Goal: Book appointment/travel/reservation

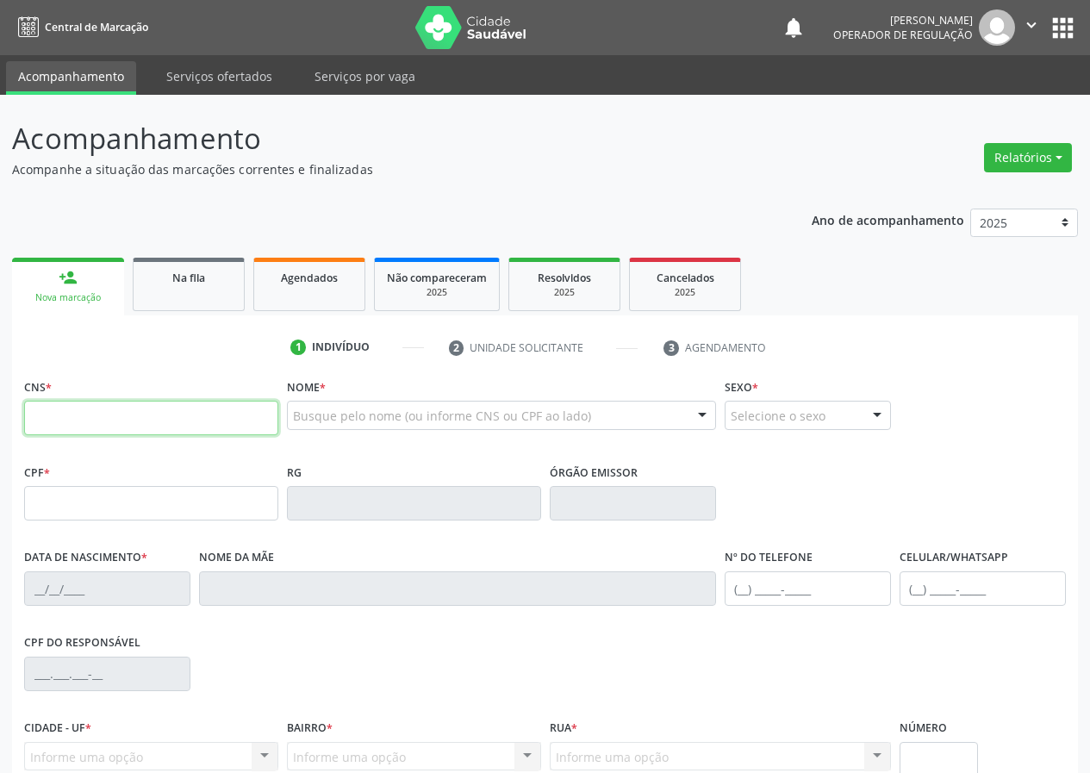
click at [227, 411] on input "text" at bounding box center [151, 418] width 254 height 34
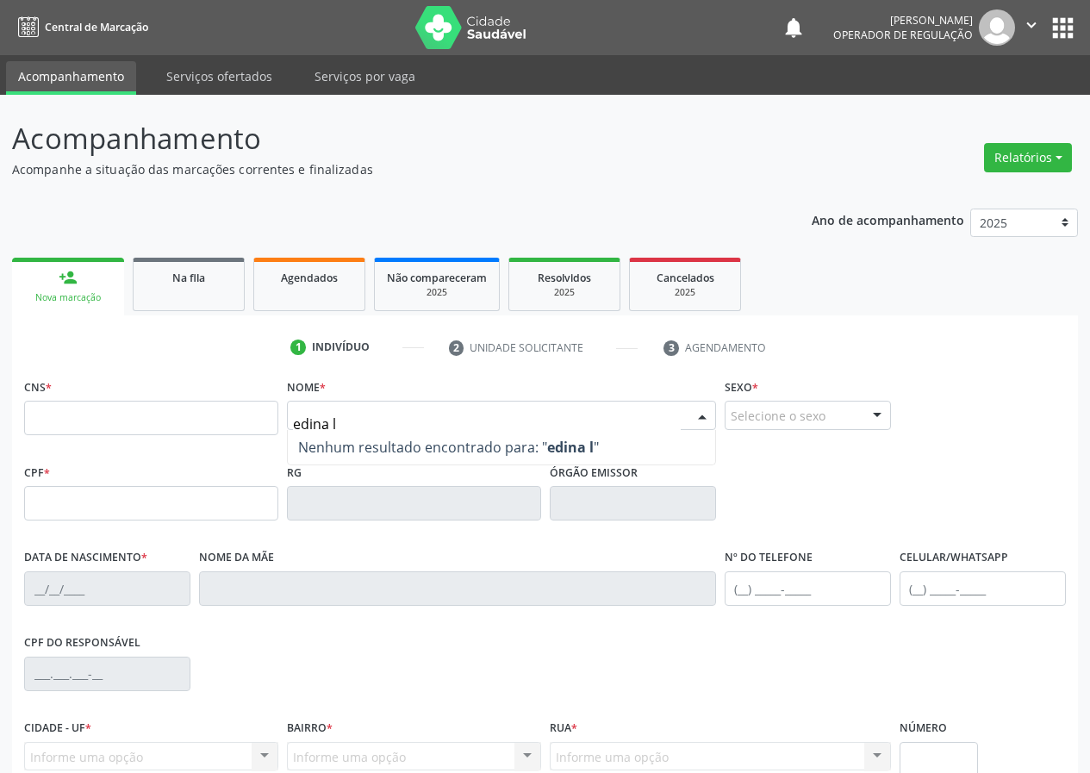
type input "[PERSON_NAME]"
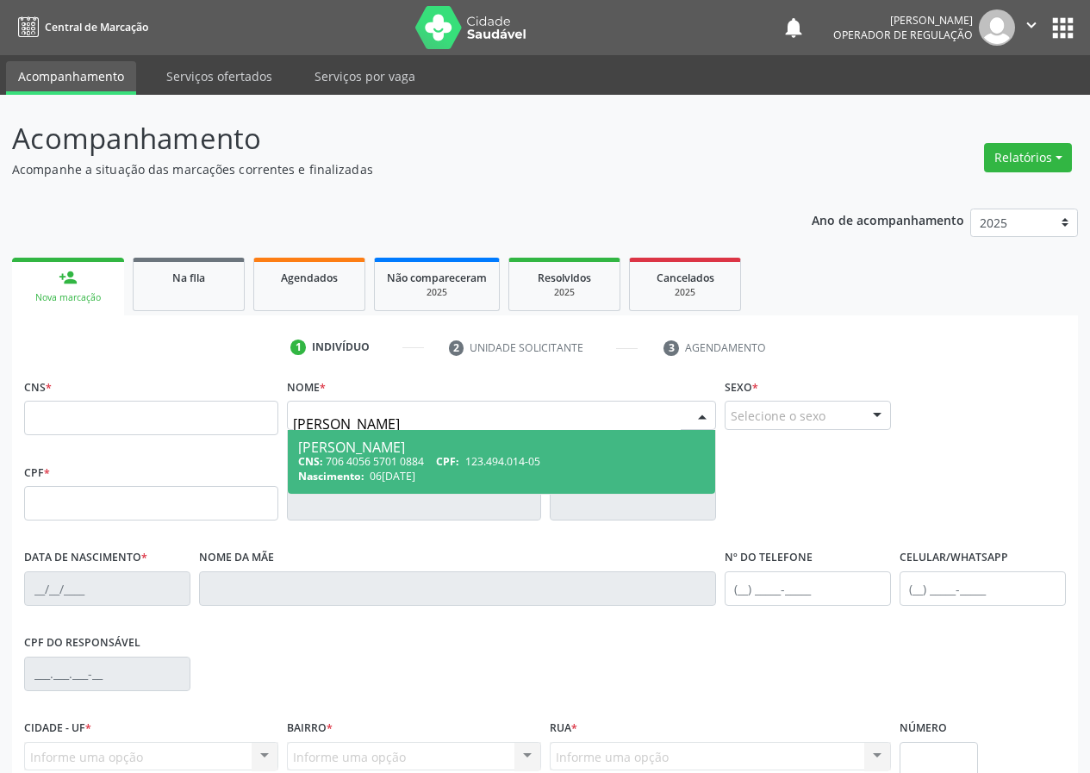
click at [311, 449] on div "[PERSON_NAME]" at bounding box center [501, 447] width 407 height 14
type input "706 4056 5701 0884"
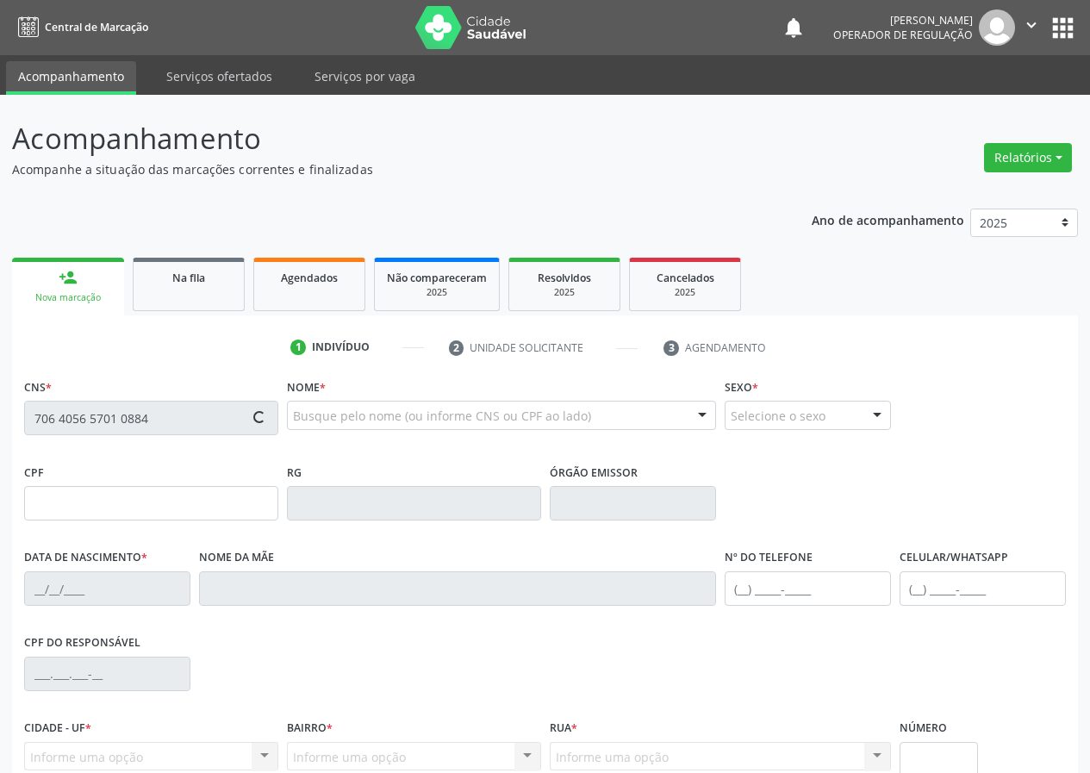
type input "123.494.014-05"
type input "06[DATE]"
type input "[PERSON_NAME]"
type input "[PHONE_NUMBER]"
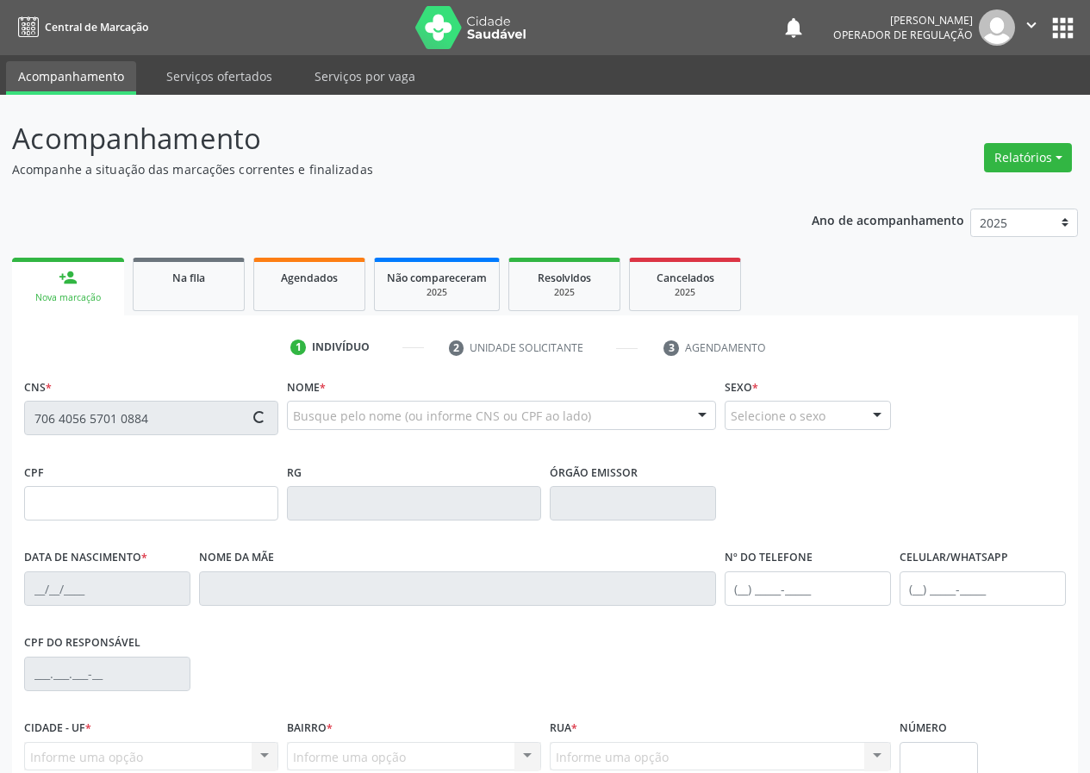
type input "000.185.774-66"
type input "S/N"
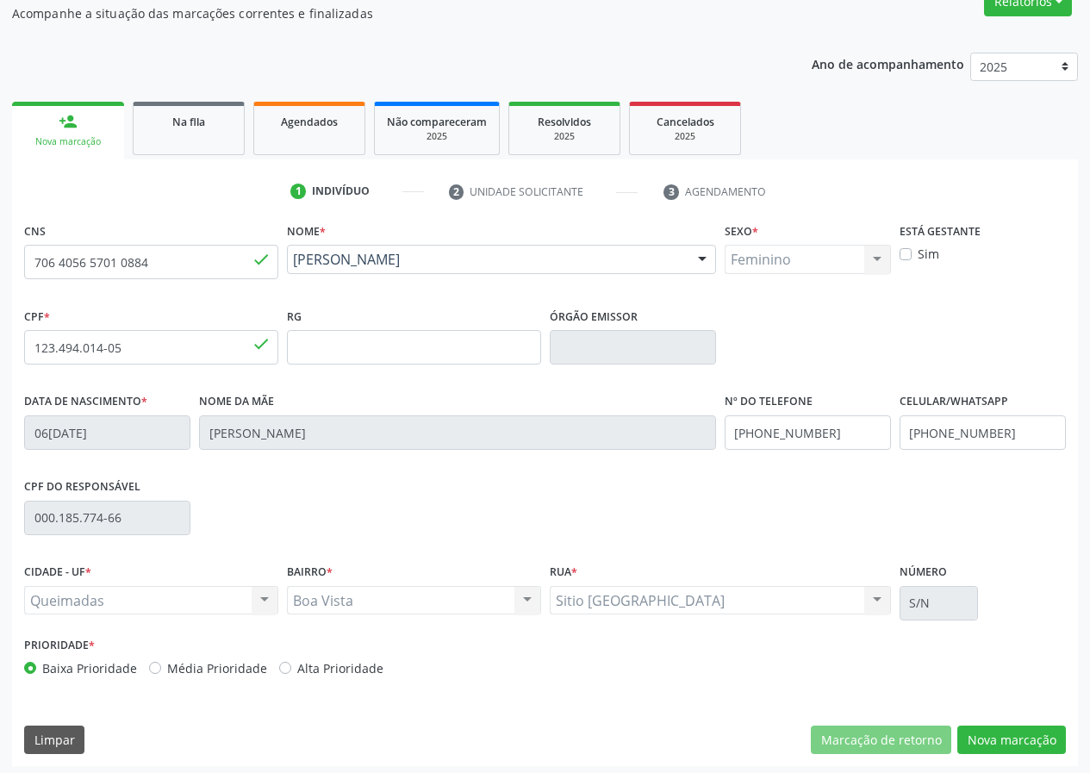
scroll to position [161, 0]
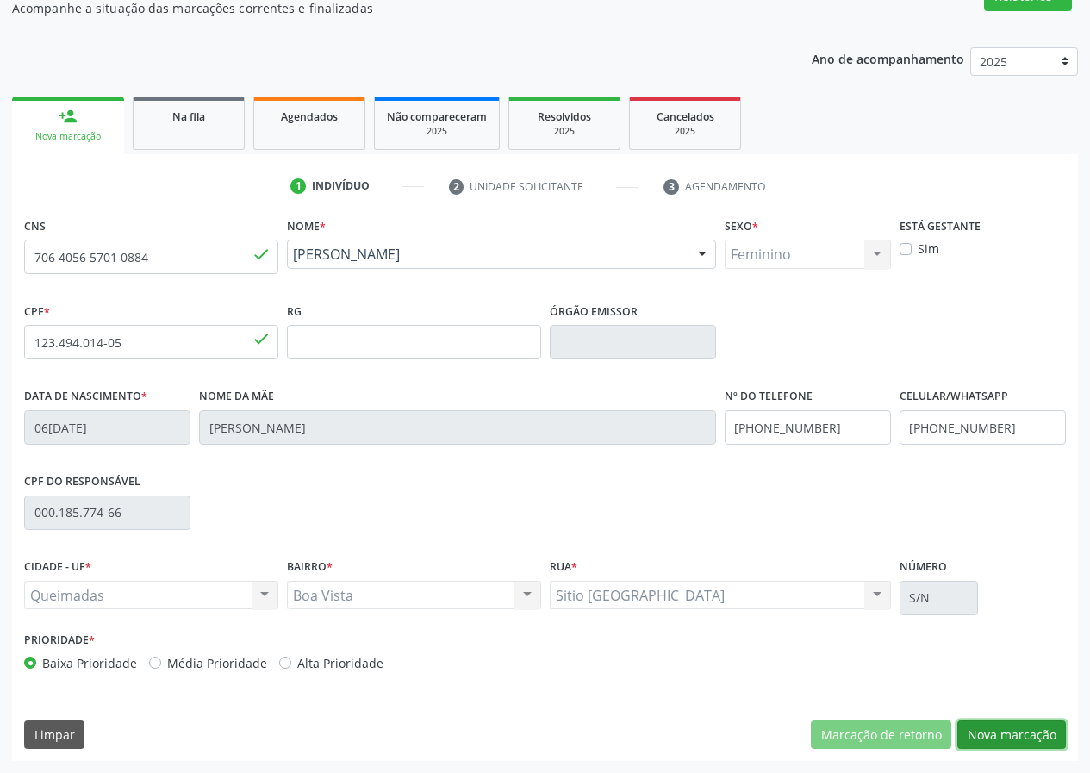
click at [984, 733] on button "Nova marcação" at bounding box center [1011, 734] width 109 height 29
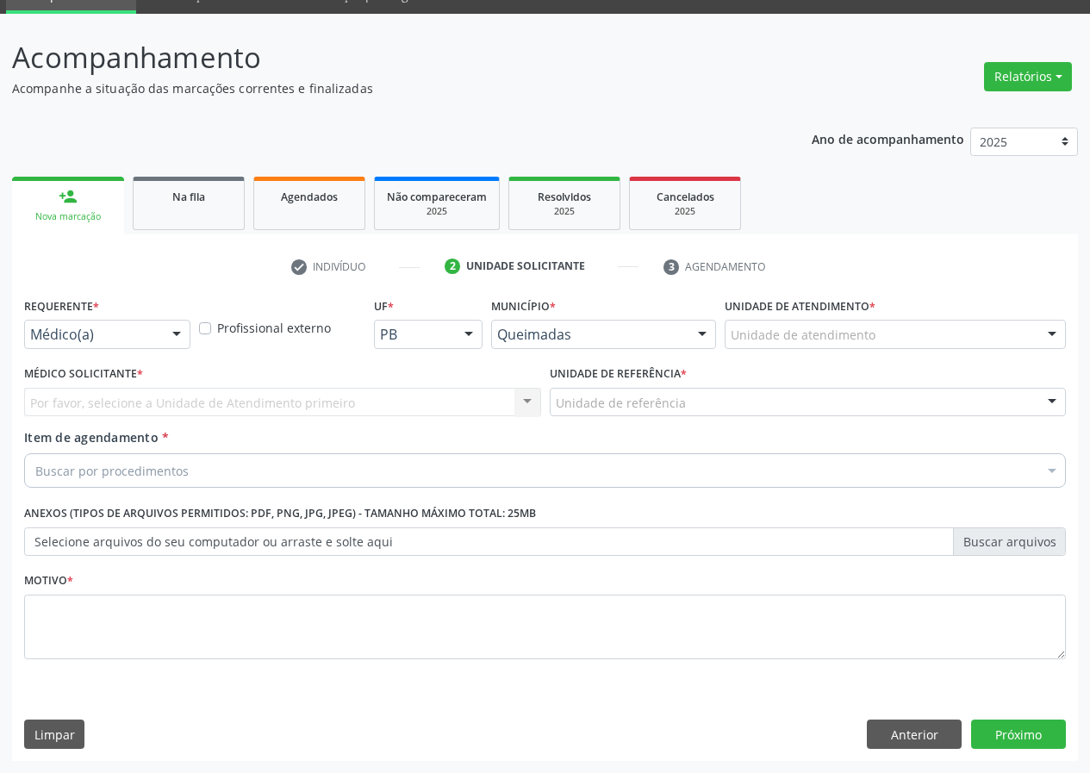
scroll to position [81, 0]
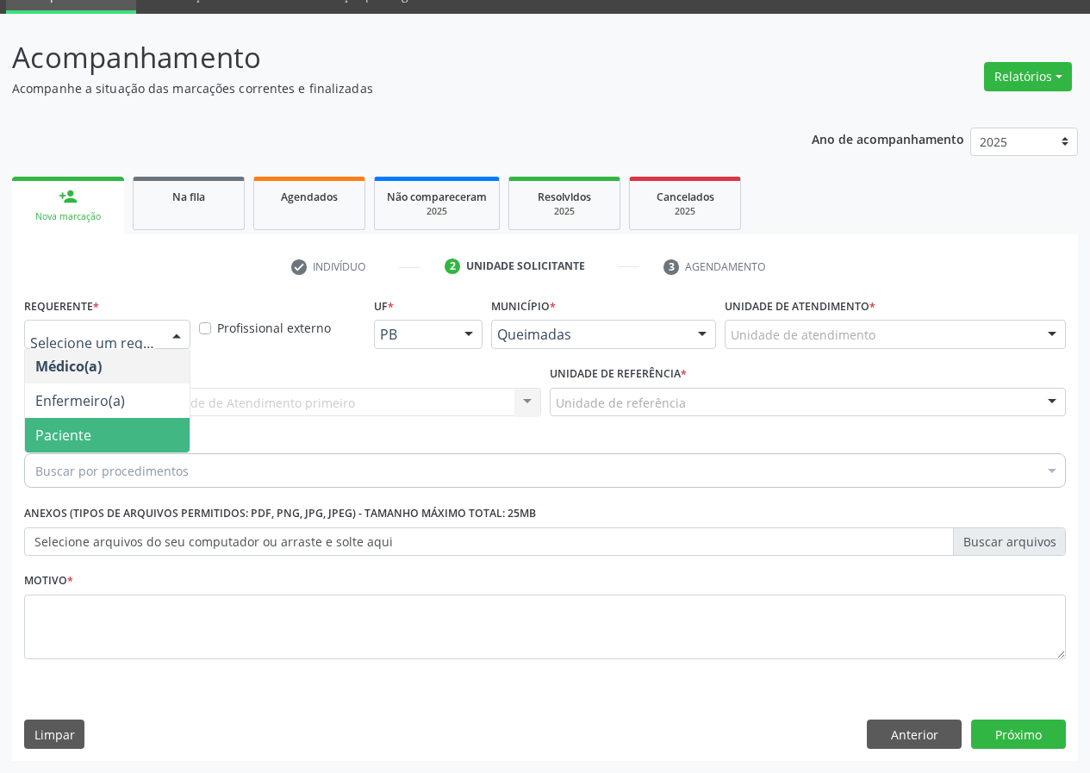
click at [129, 430] on span "Paciente" at bounding box center [107, 435] width 165 height 34
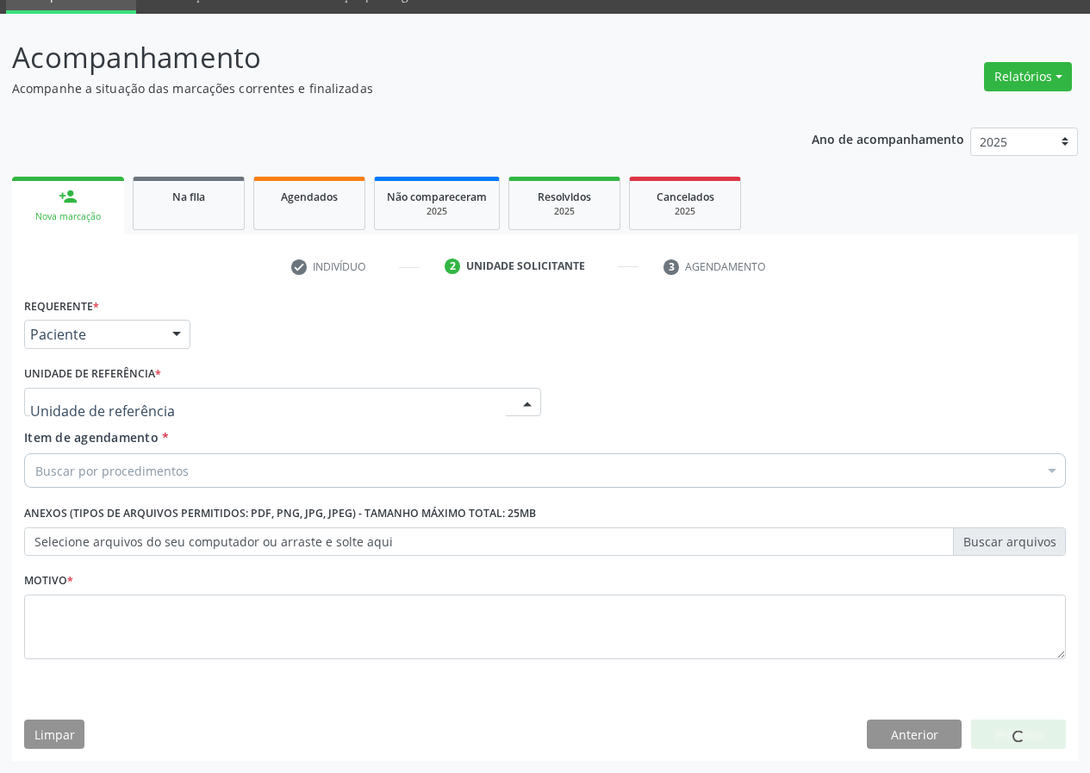
click at [135, 413] on div at bounding box center [282, 402] width 517 height 29
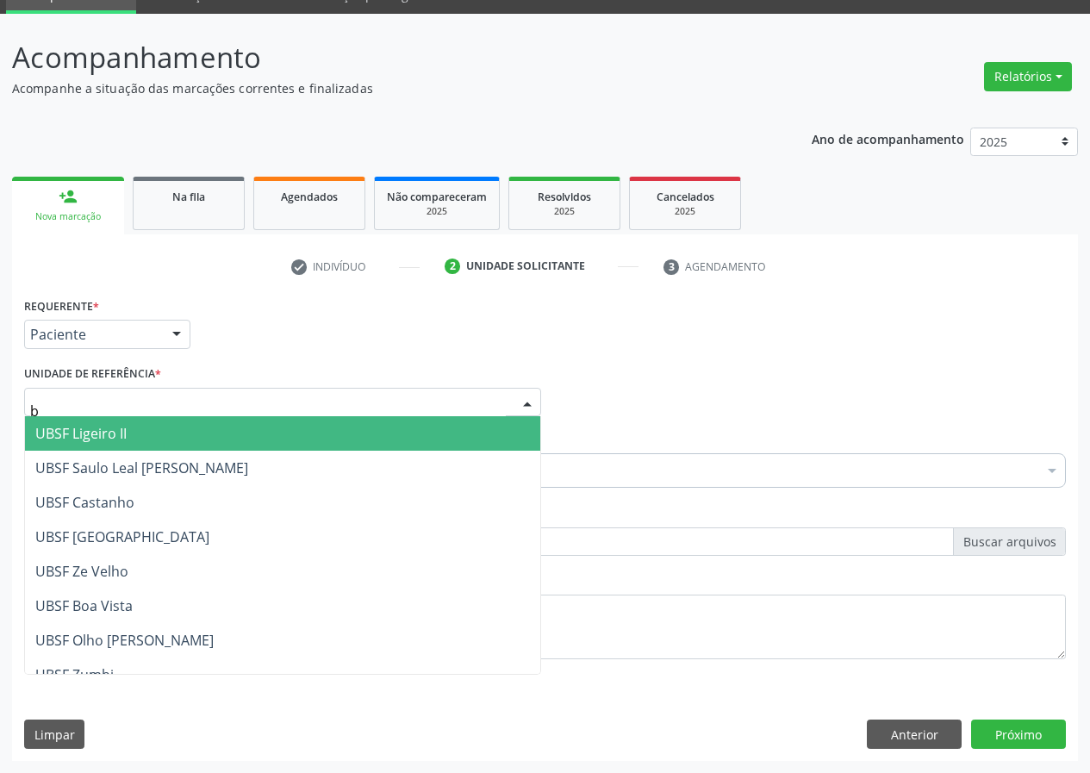
type input "bo"
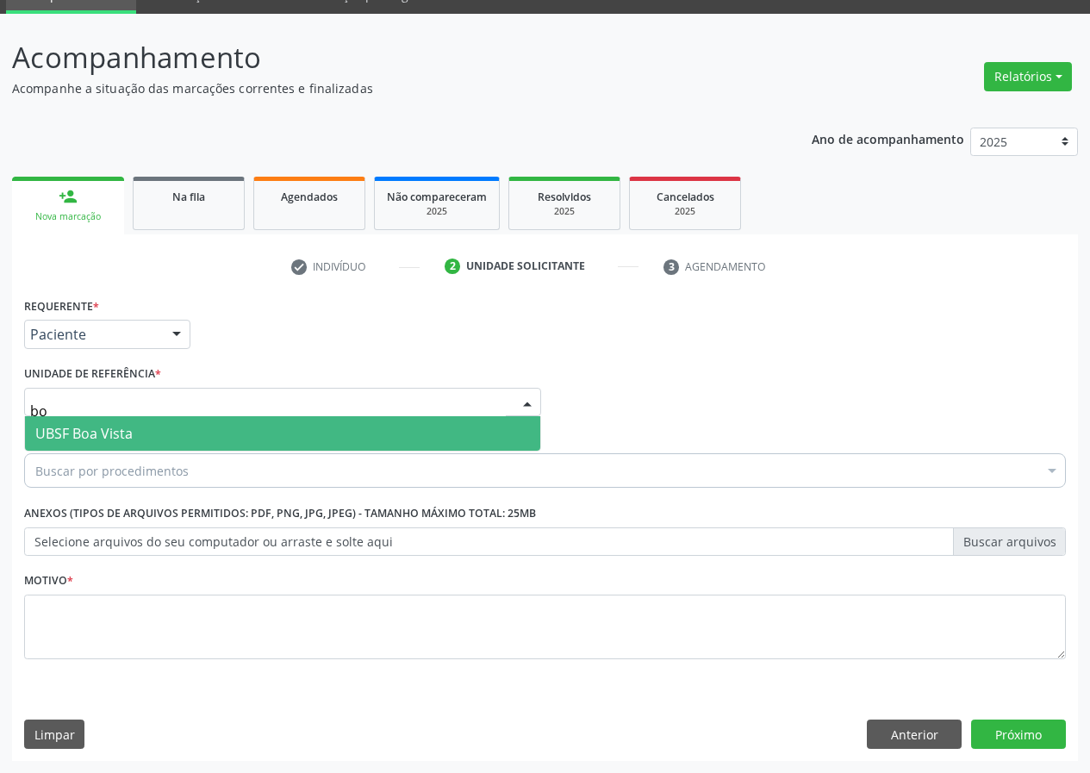
click at [183, 435] on span "UBSF Boa Vista" at bounding box center [282, 433] width 515 height 34
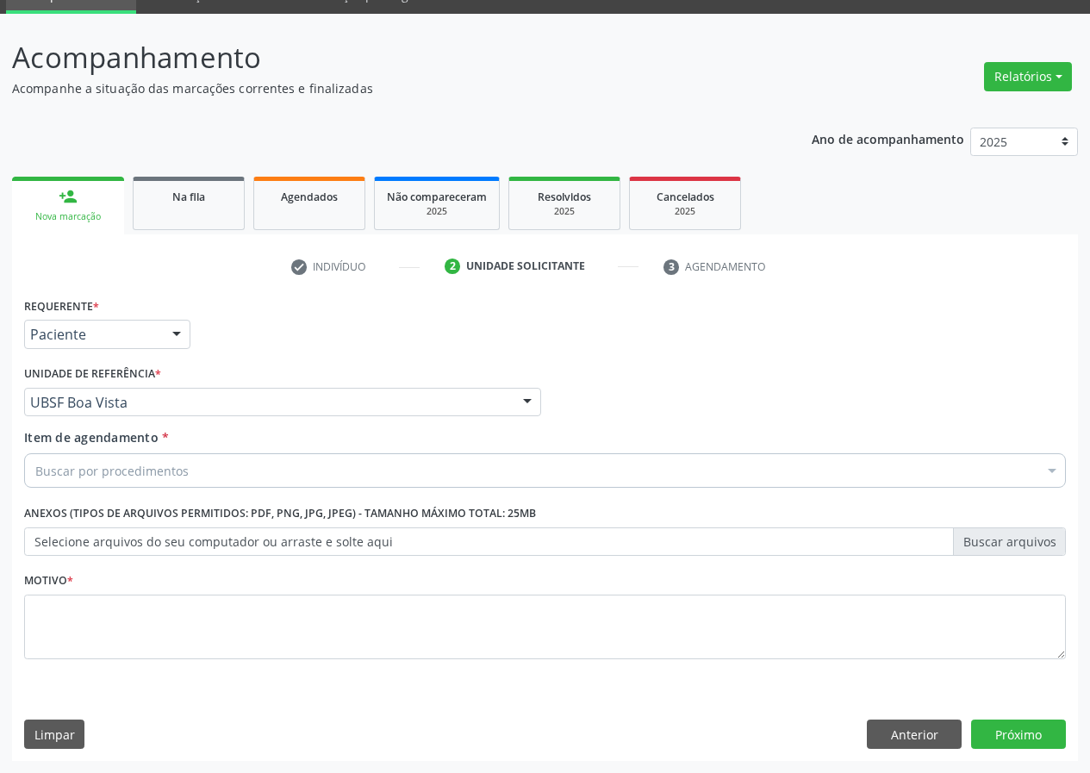
click at [332, 463] on div "Buscar por procedimentos" at bounding box center [544, 470] width 1041 height 34
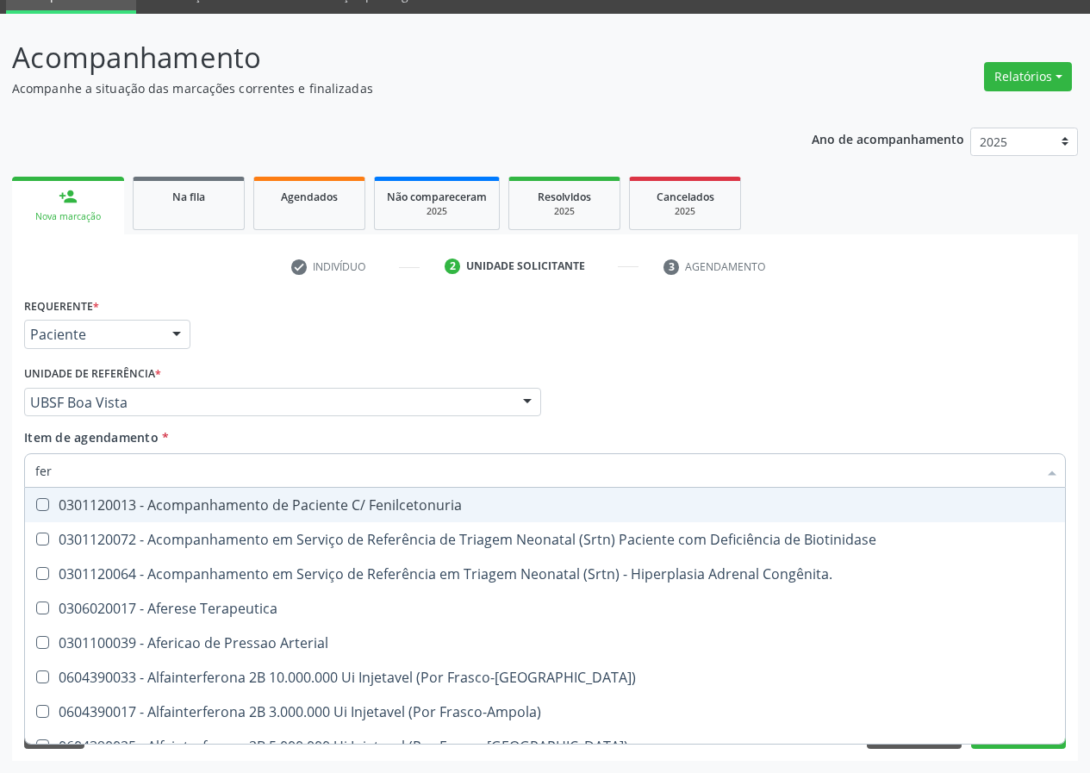
type input "ferr"
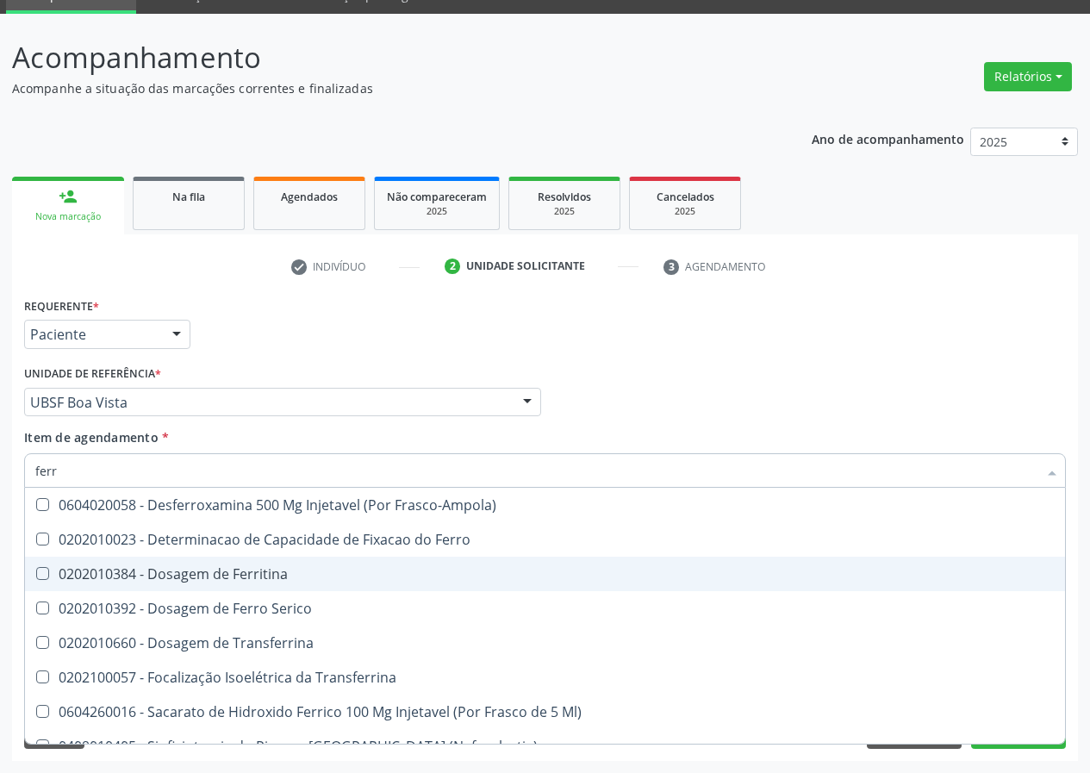
click at [298, 568] on div "0202010384 - Dosagem de Ferritina" at bounding box center [544, 574] width 1019 height 14
checkbox Ferritina "true"
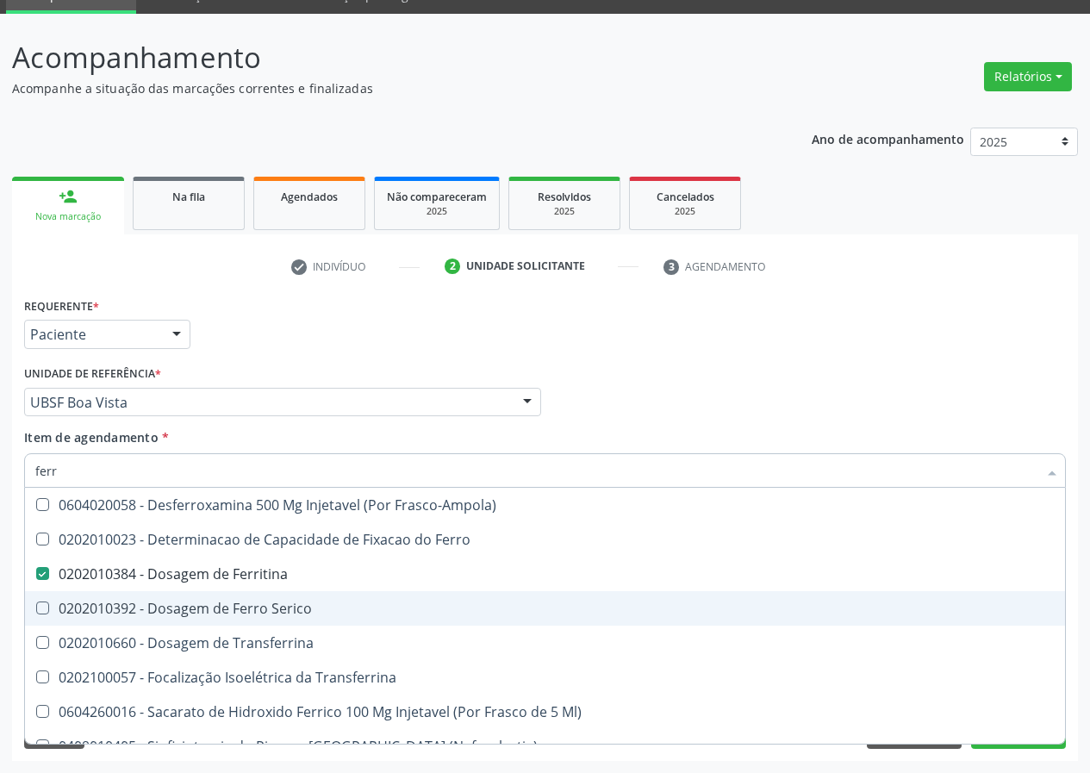
click at [306, 593] on span "0202010392 - Dosagem de Ferro Serico" at bounding box center [545, 608] width 1040 height 34
checkbox Serico "true"
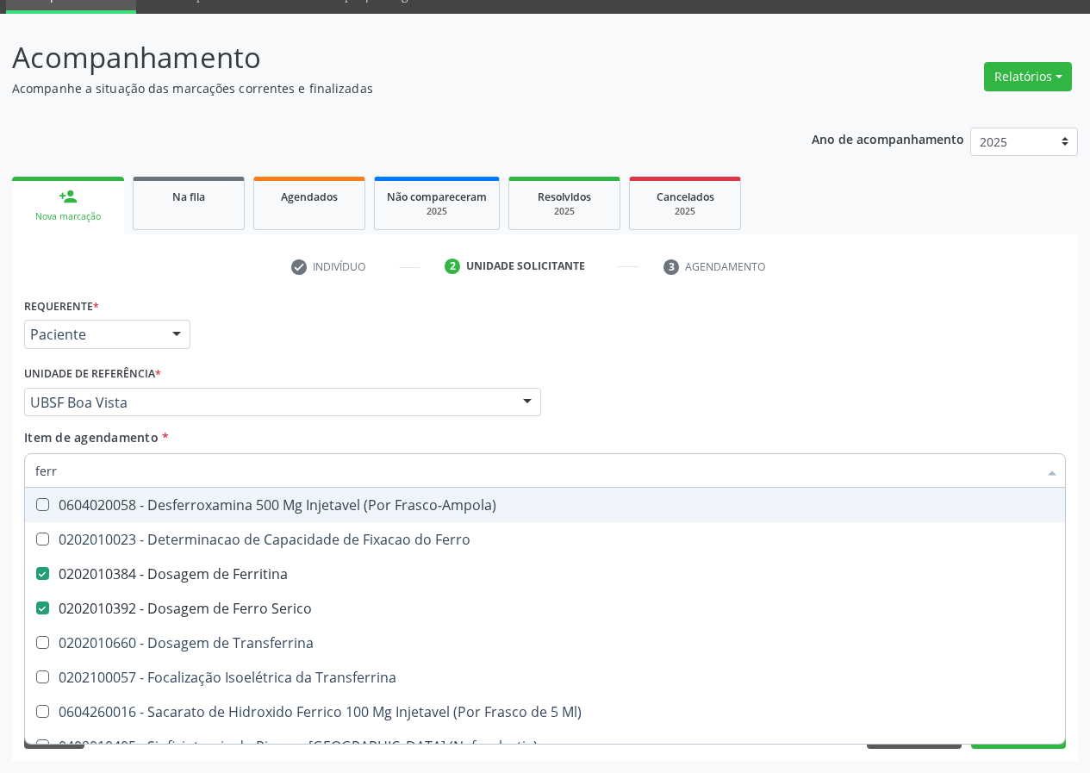
type input "ferr"
click at [550, 417] on div "Médico Solicitante Por favor, selecione a Unidade de Atendimento primeiro Nenhu…" at bounding box center [545, 394] width 1050 height 67
checkbox Ferro "true"
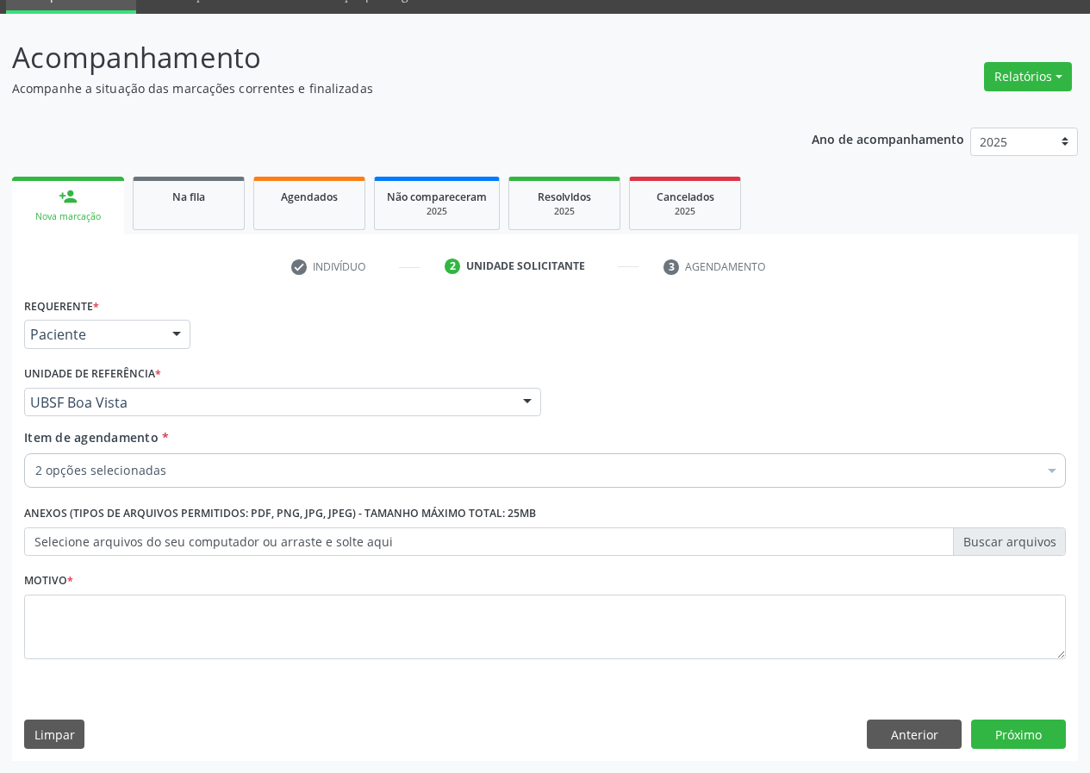
click at [1028, 532] on label "Selecione arquivos do seu computador ou arraste e solte aqui" at bounding box center [544, 541] width 1041 height 29
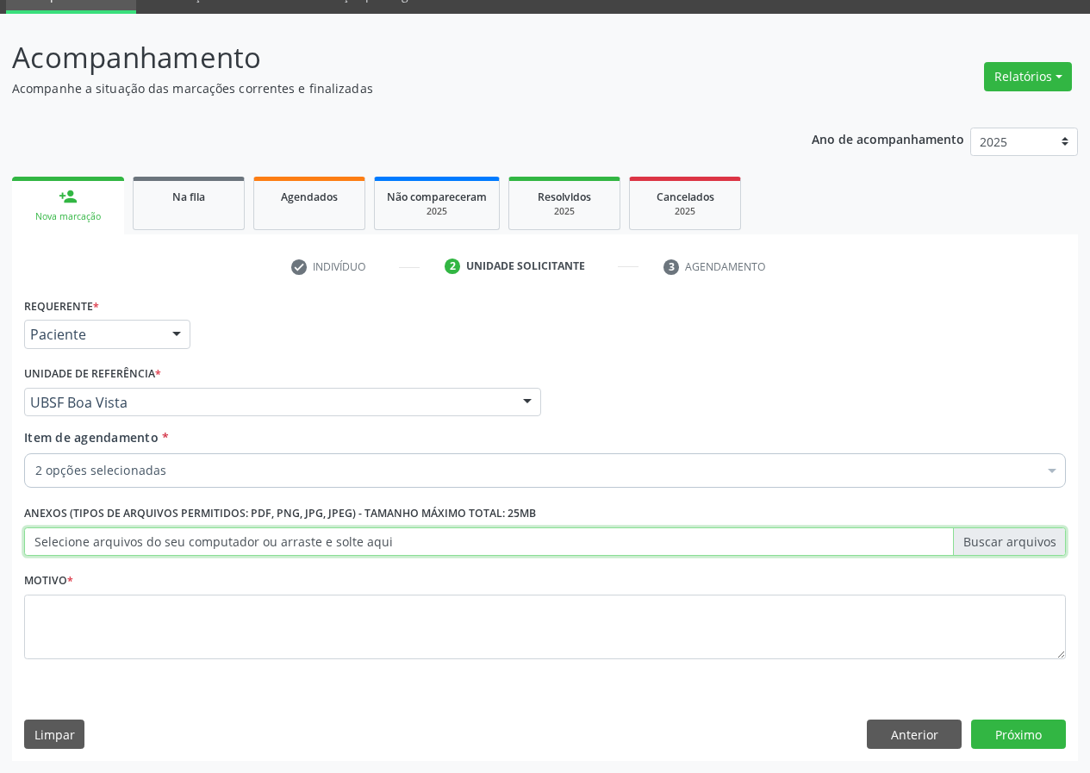
click at [1028, 532] on input "Selecione arquivos do seu computador ou arraste e solte aqui" at bounding box center [544, 541] width 1041 height 29
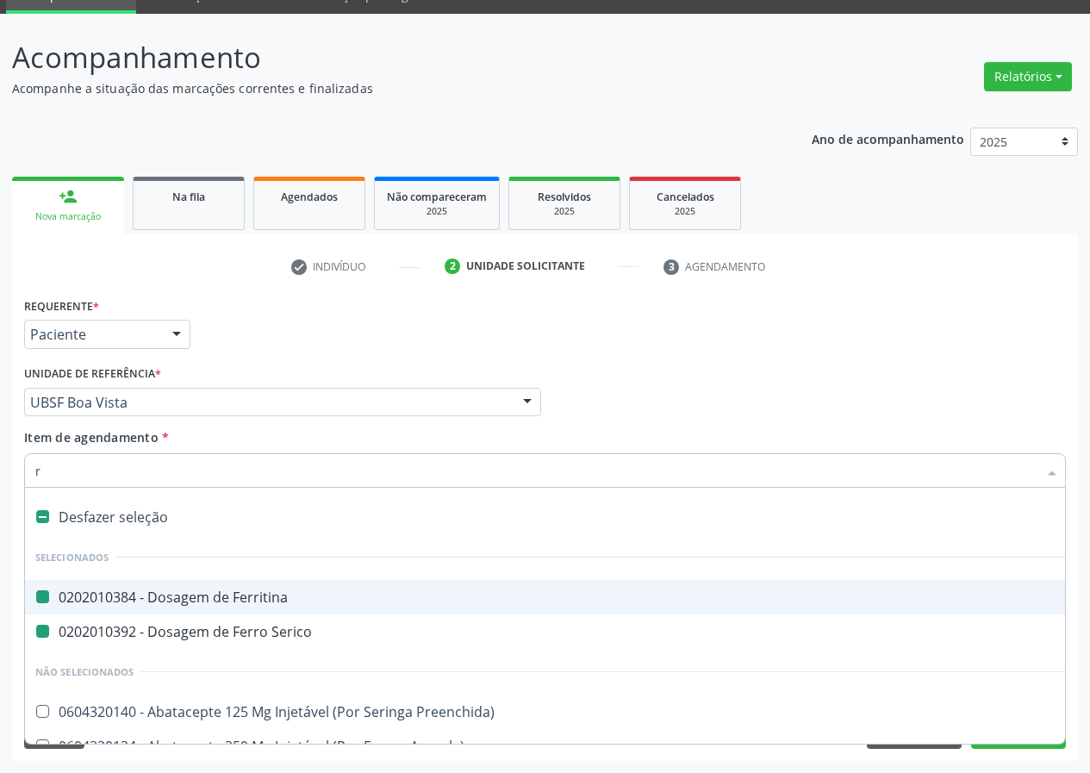
type input "re"
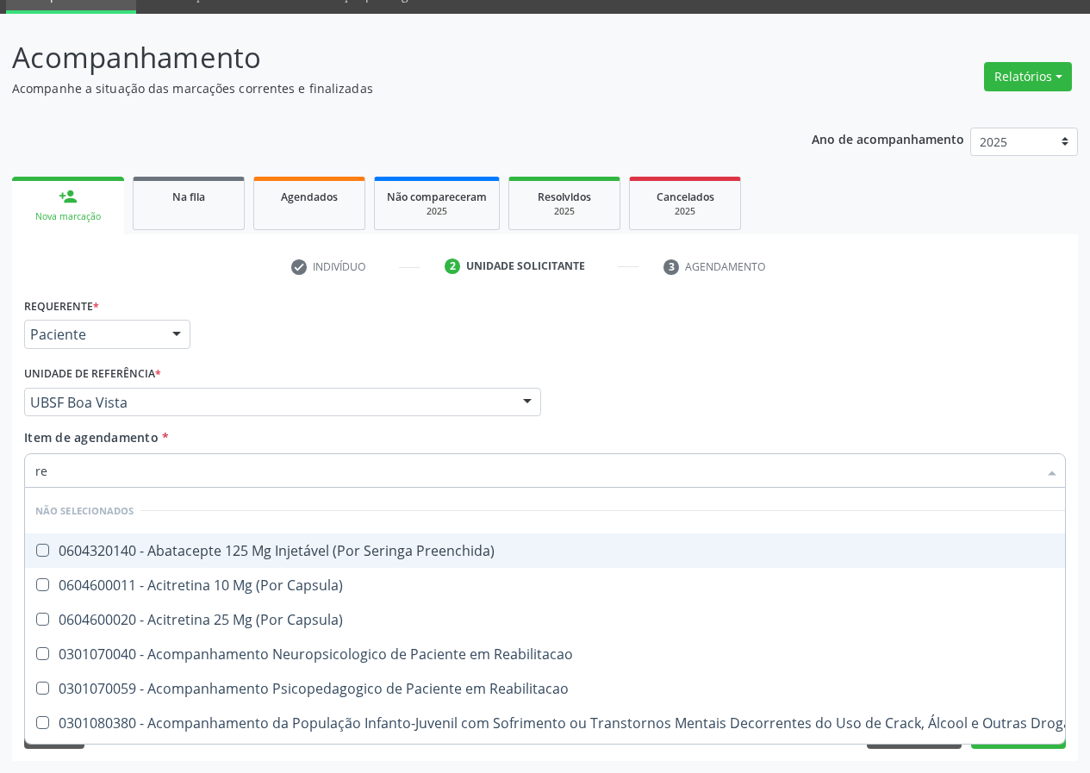
checkbox Preenchida\) "false"
checkbox Capsula\) "false"
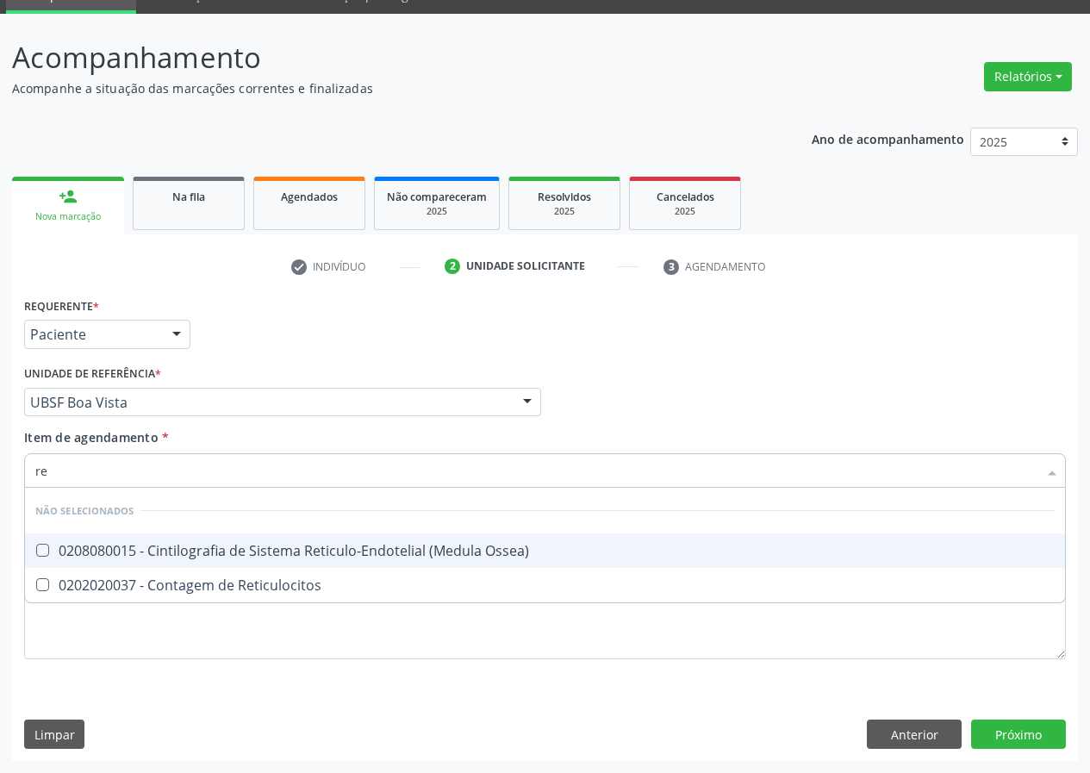
type input "r"
checkbox Ossea\) "true"
checkbox Reticulocitos "true"
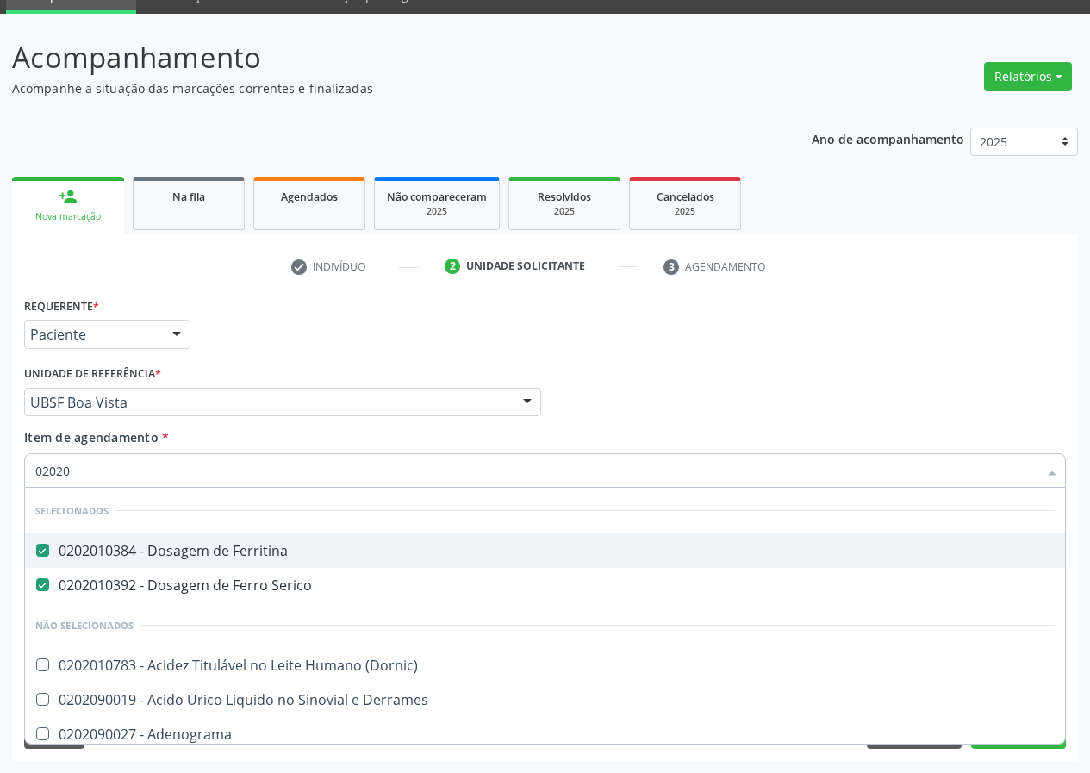
type input "020202"
checkbox Ferritina "false"
checkbox Serico "false"
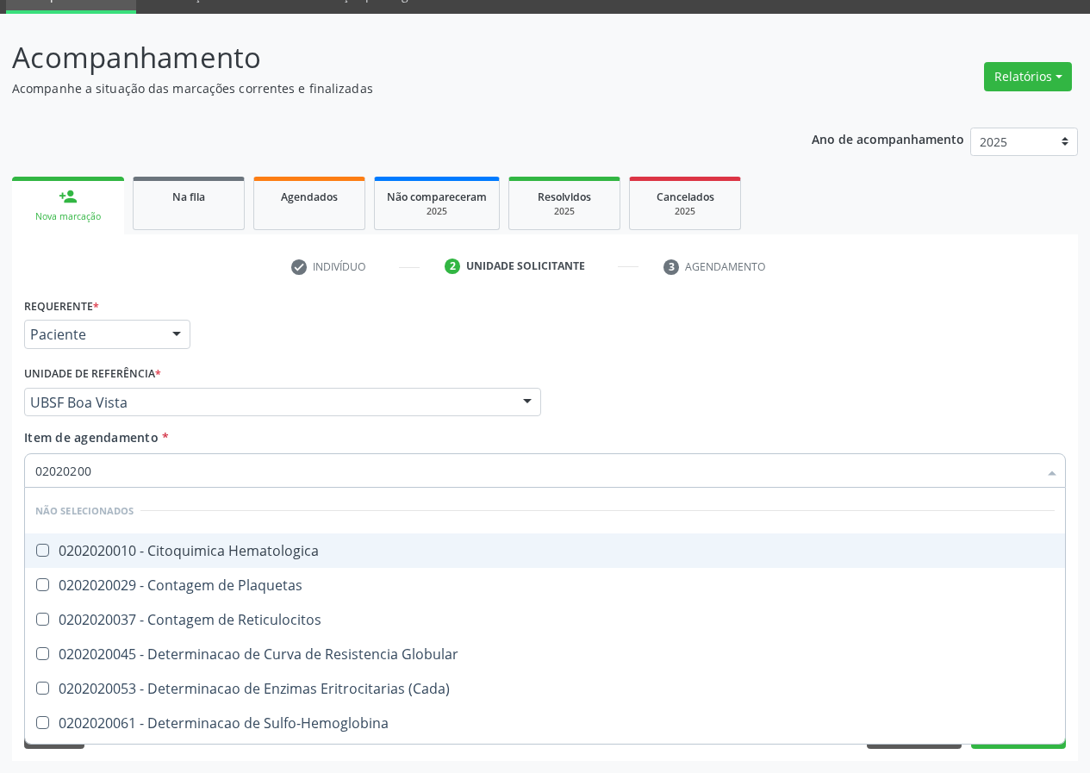
type input "020202003"
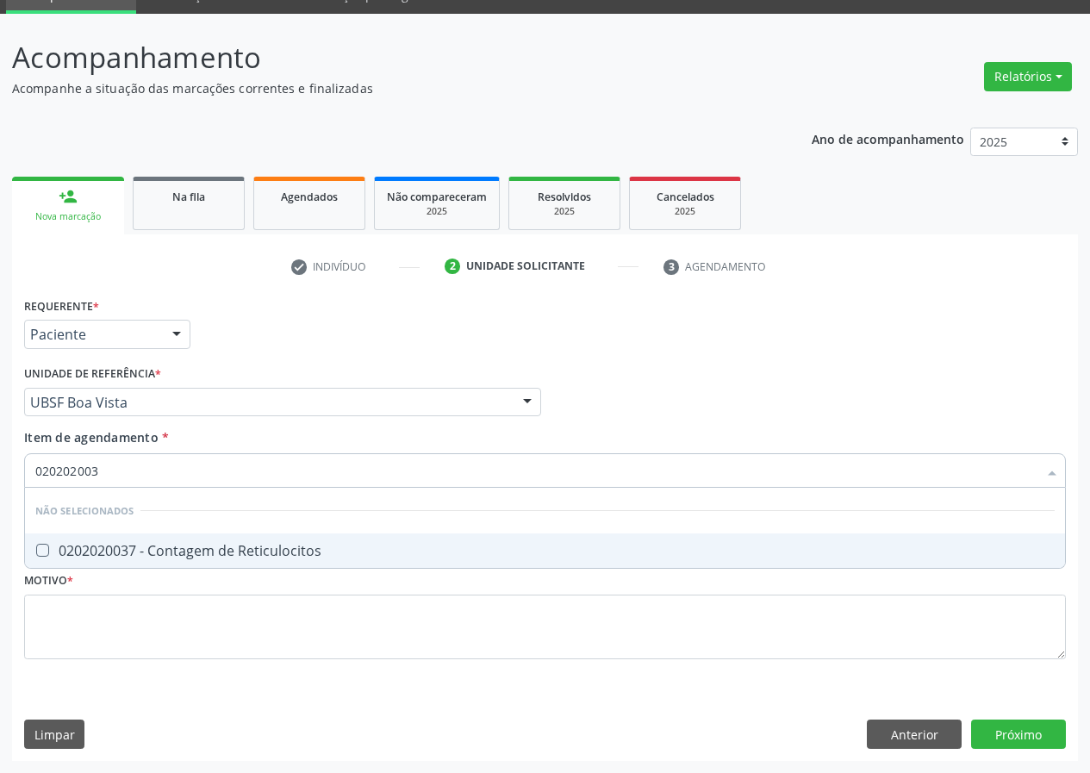
click at [216, 554] on div "0202020037 - Contagem de Reticulocitos" at bounding box center [544, 550] width 1019 height 14
checkbox Reticulocitos "true"
type input "02020200"
checkbox Reticulocitos "false"
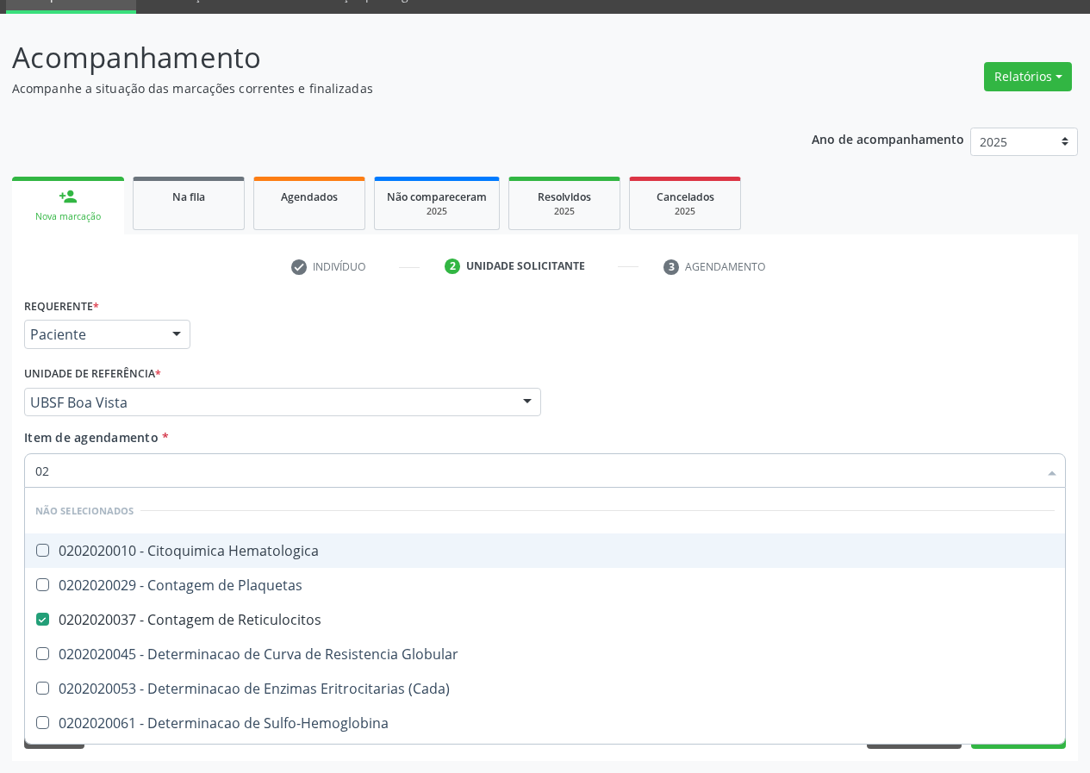
type input "0"
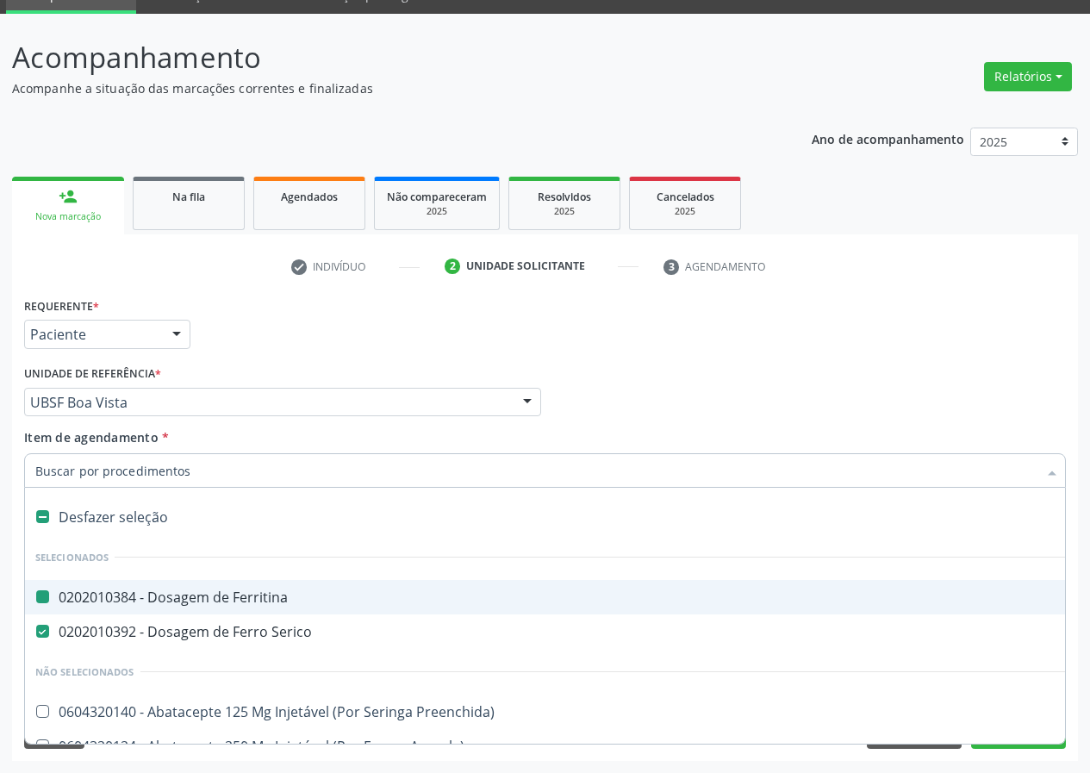
checkbox Ferritina "true"
checkbox Serico "true"
type input "v"
checkbox Ferritina "false"
checkbox Serico "false"
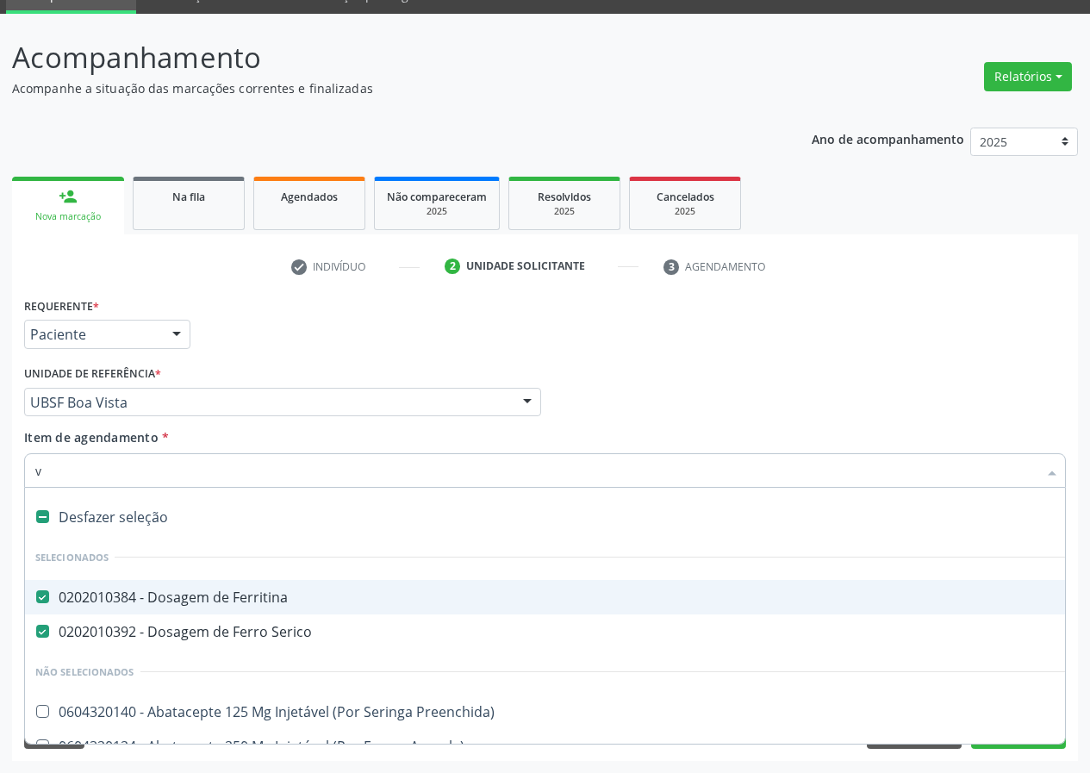
checkbox Reticulocitos "false"
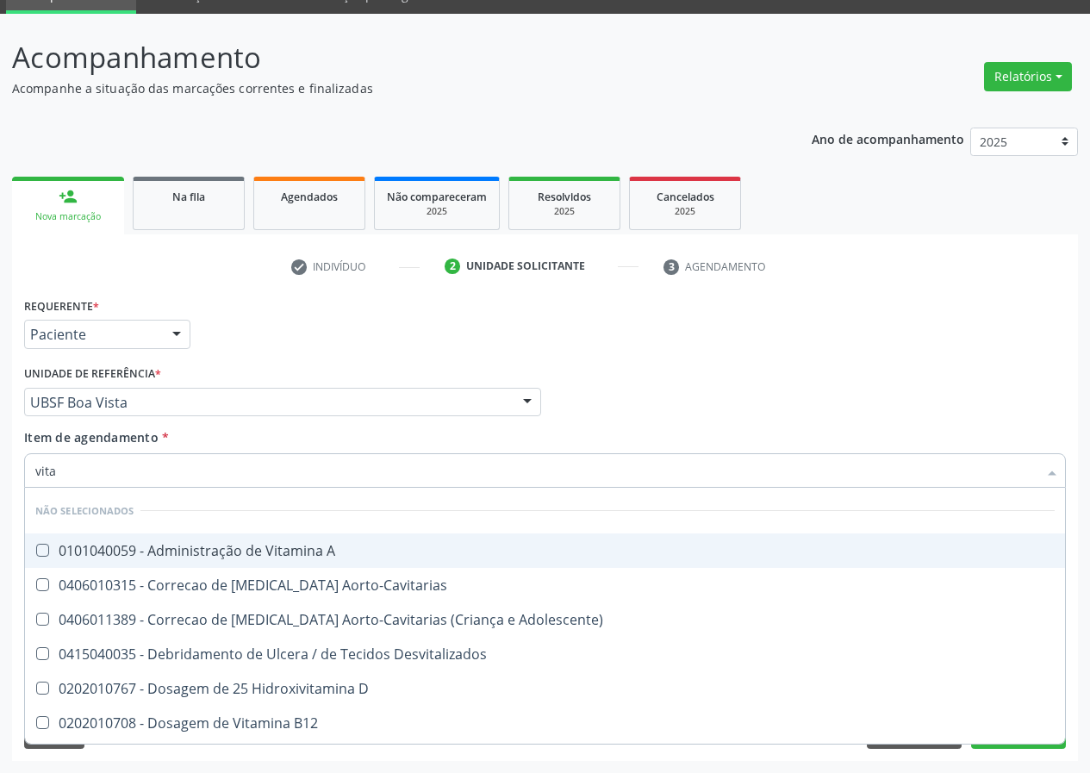
type input "vitam"
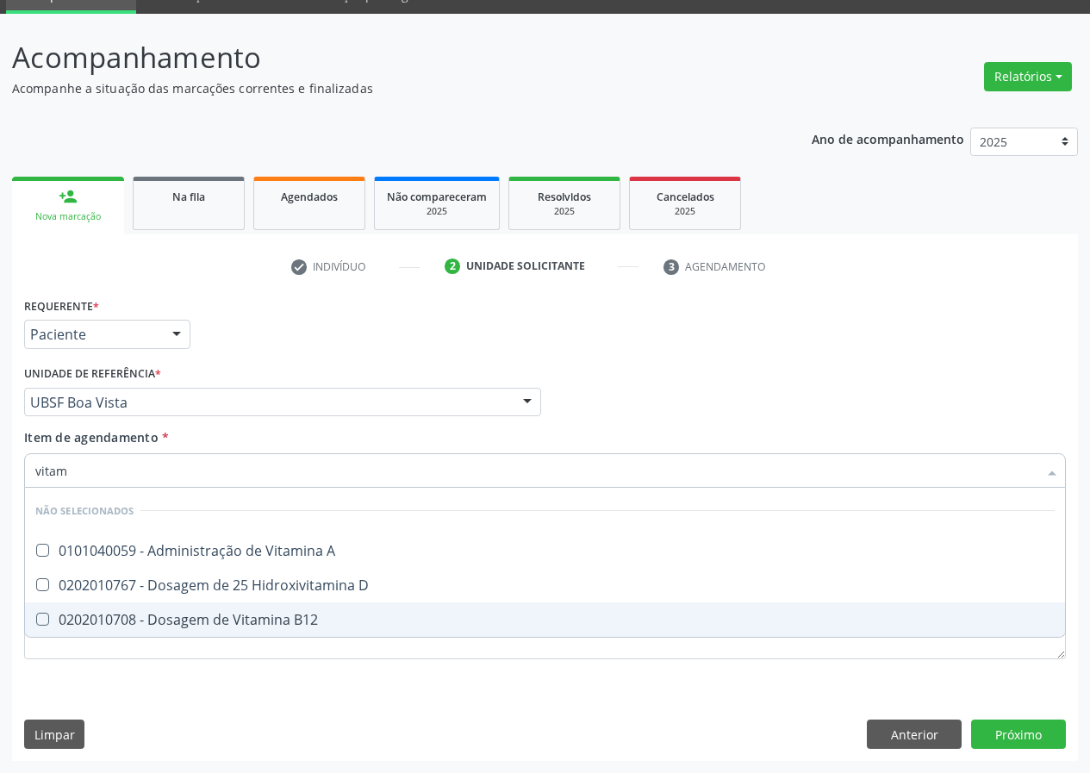
click at [207, 617] on div "0202010708 - Dosagem de Vitamina B12" at bounding box center [544, 619] width 1019 height 14
checkbox B12 "true"
type input "vita"
checkbox B12 "false"
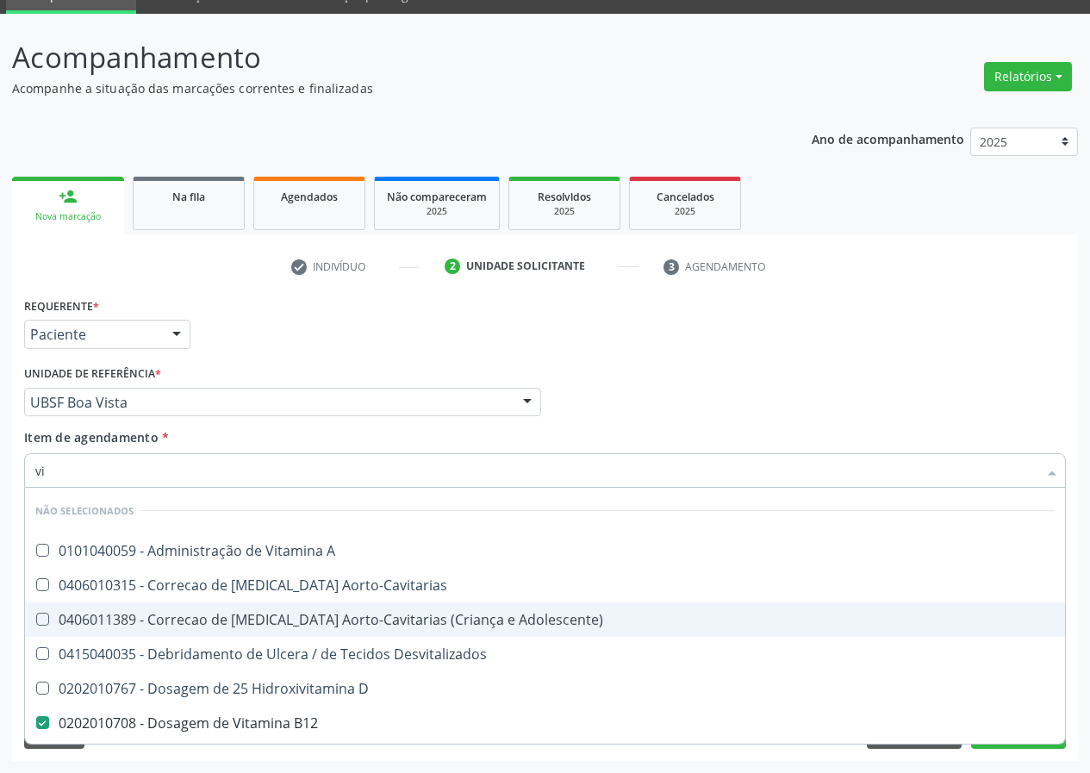
type input "v"
checkbox A "true"
checkbox Aorto-Cavitarias "true"
checkbox B12 "false"
checkbox Cateterismo "false"
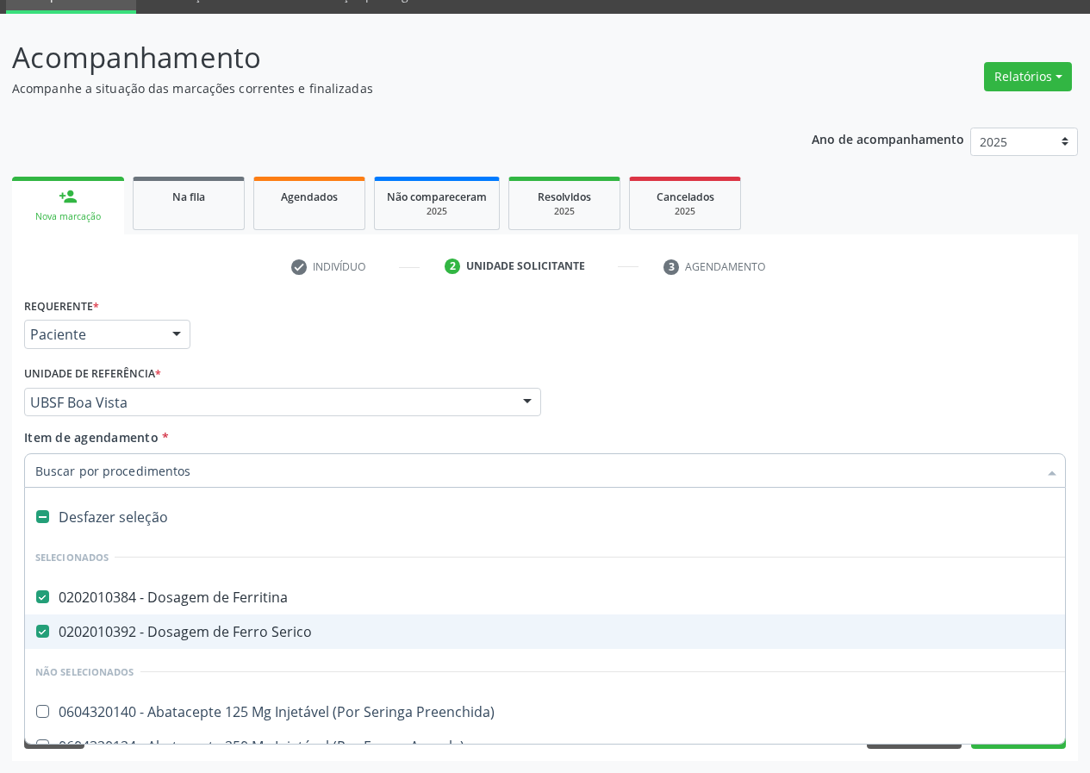
type input "b"
checkbox Ferritina "false"
checkbox Serico "false"
checkbox Fluorado "true"
checkbox Reticulocitos "false"
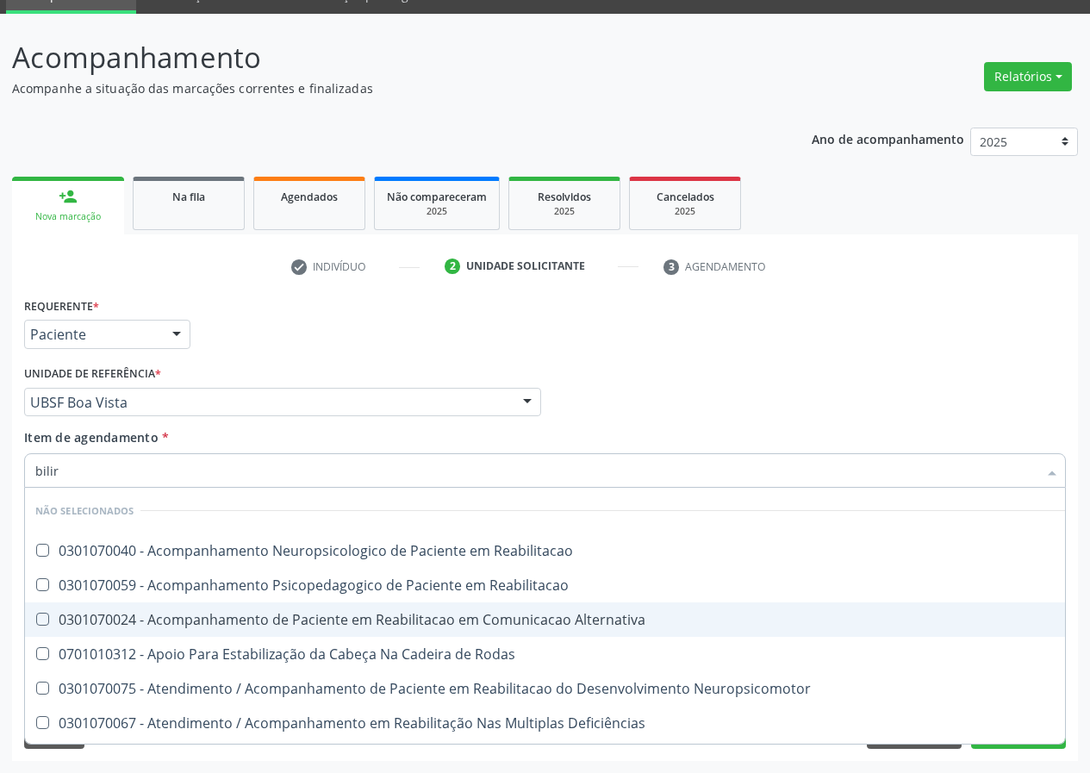
type input "bilirr"
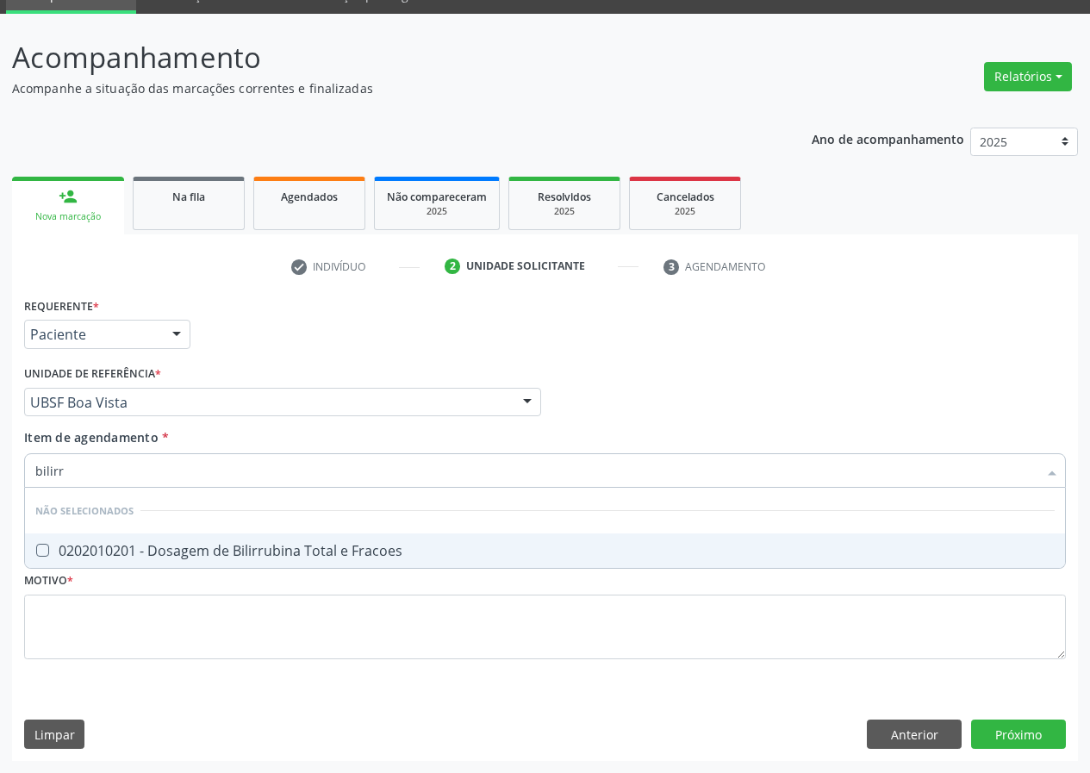
click at [237, 557] on div "0202010201 - Dosagem de Bilirrubina Total e Fracoes" at bounding box center [544, 550] width 1019 height 14
checkbox Fracoes "true"
type input "b"
checkbox Fracoes "true"
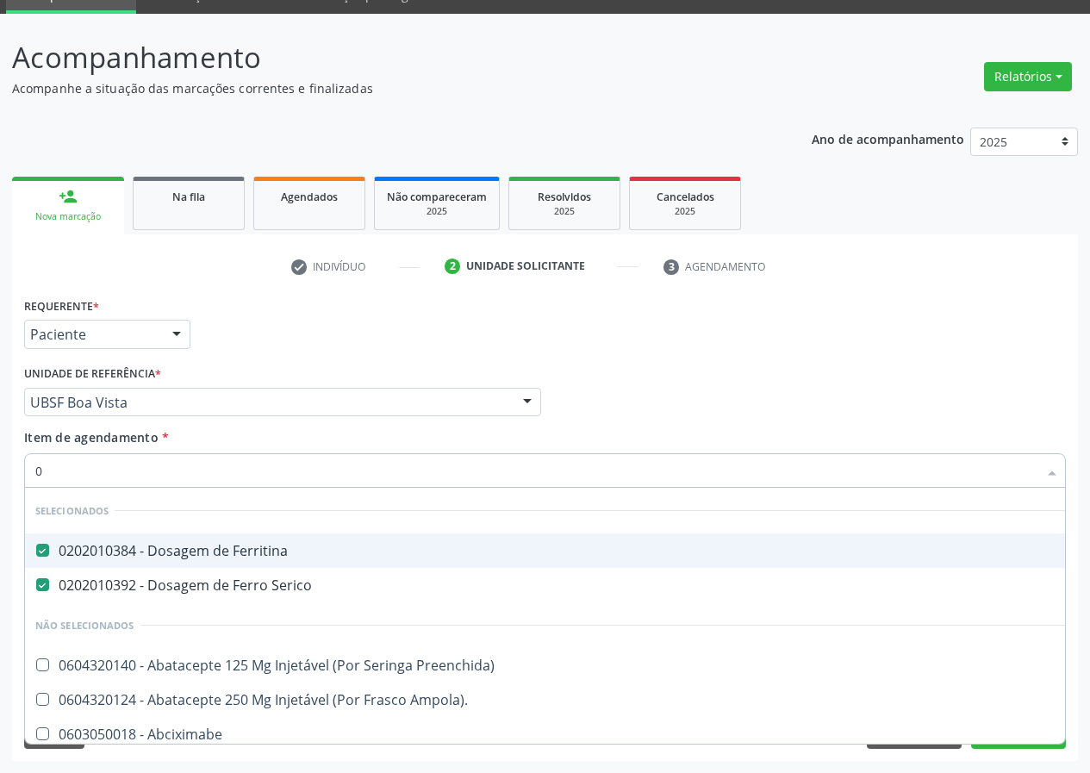
type input "02"
checkbox Intra-Uterina "true"
checkbox Quantitativa\) "true"
checkbox Grama\) "true"
checkbox Reticulocitos "false"
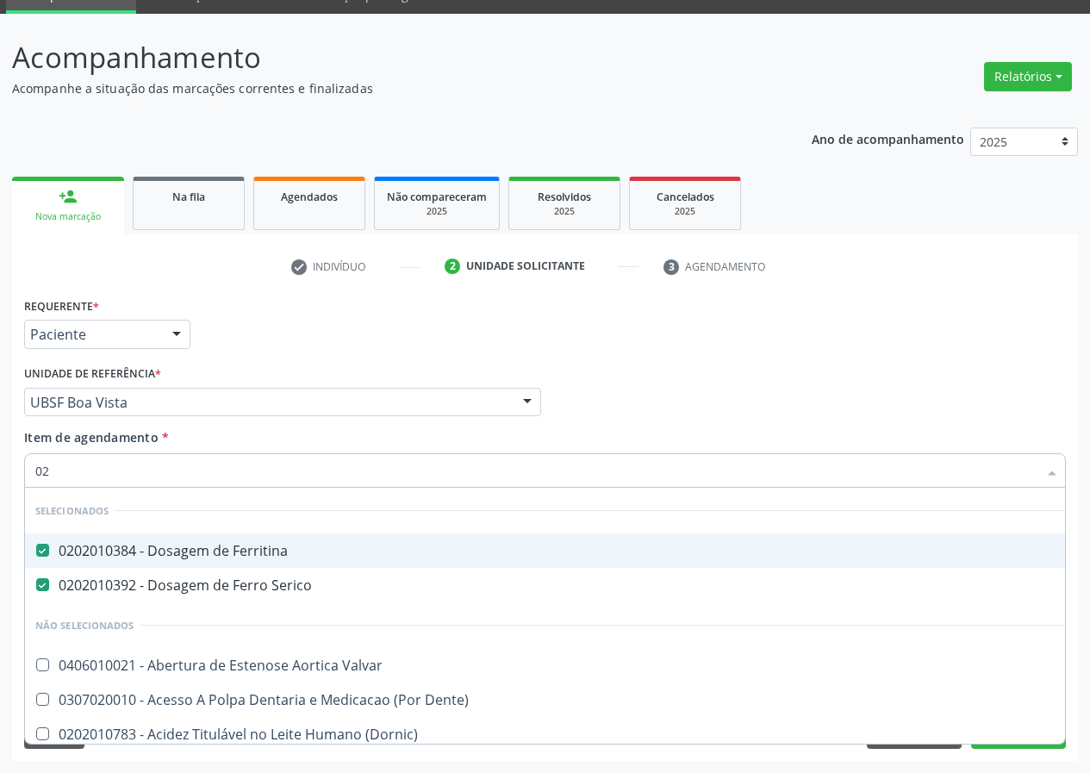
type input "020"
checkbox Extracardiaco "true"
checkbox Reticulocitos "false"
checkbox Retalho "true"
checkbox Mandelico "true"
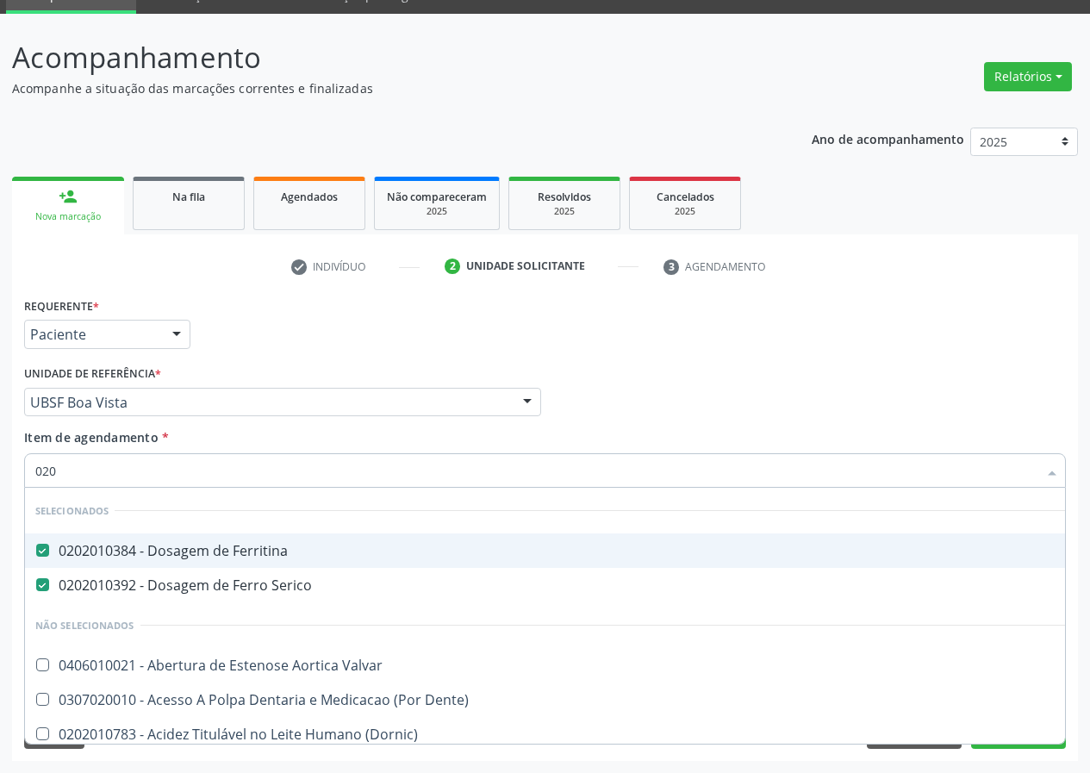
checkbox Fracoes "false"
checkbox B12 "false"
type input "0202"
checkbox Porto-Cava "true"
checkbox Escrotal "true"
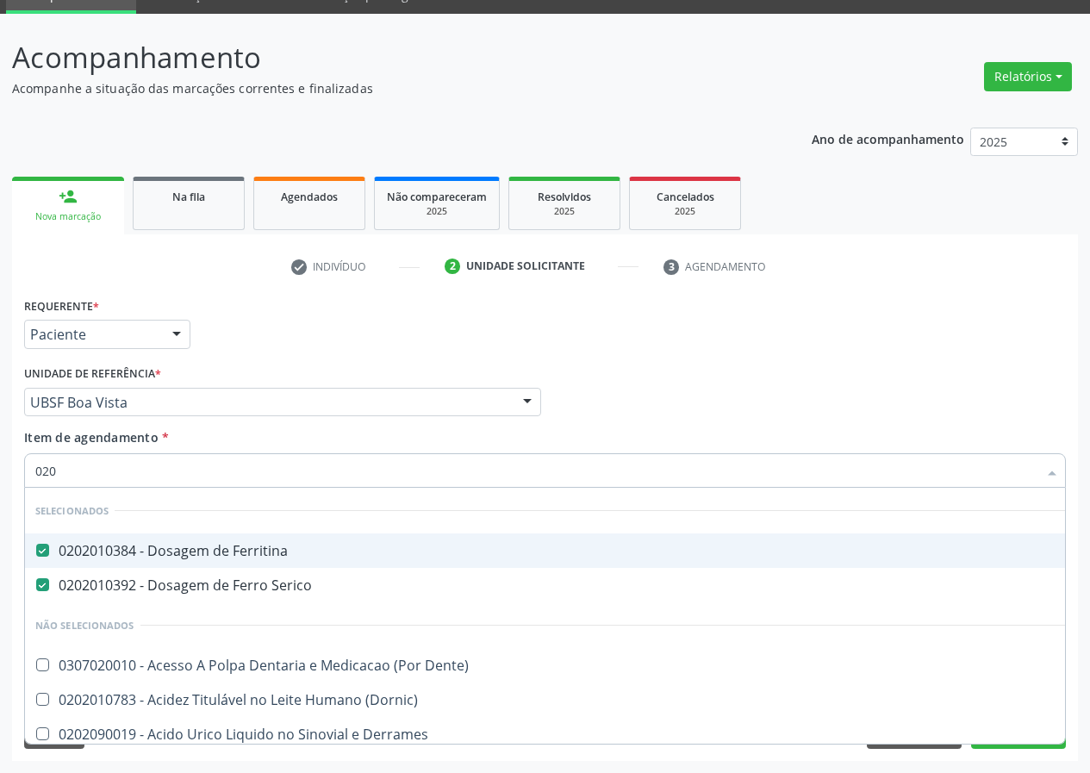
checkbox Estimulo "true"
checkbox Reticulocitos "false"
checkbox Fracoes "false"
type input "02020"
checkbox Totais "true"
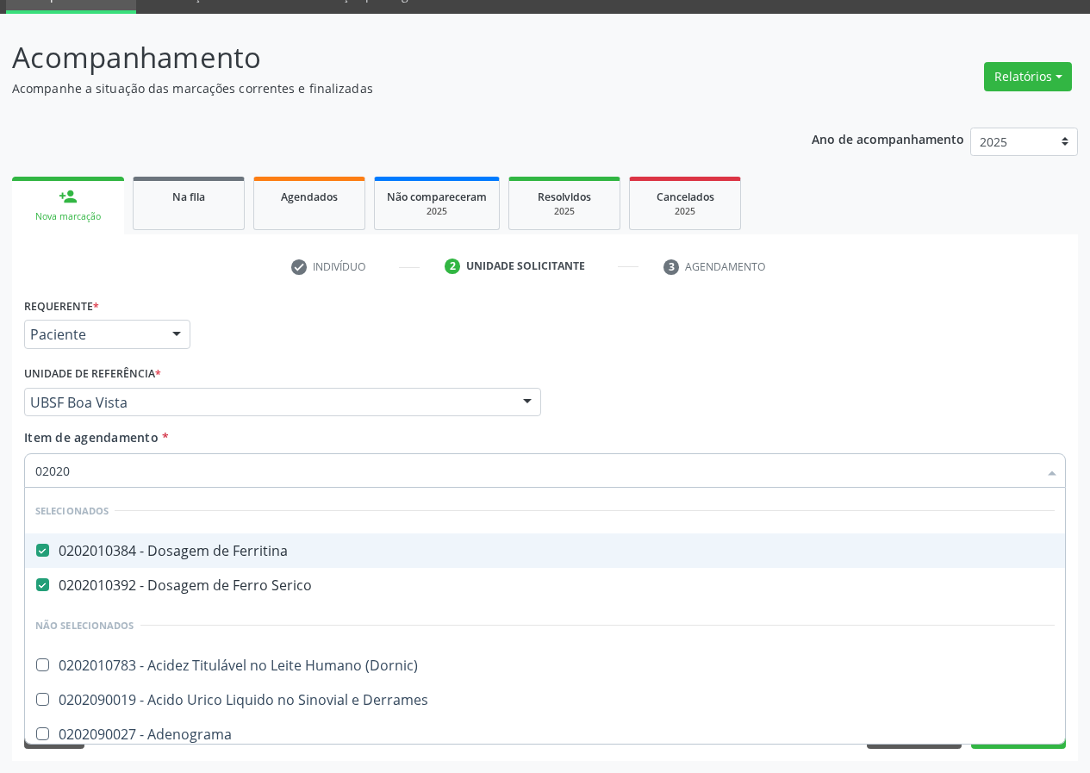
checkbox Reticulocitos "false"
checkbox Acida "true"
checkbox Fracoes "false"
checkbox Renina "true"
checkbox B12 "false"
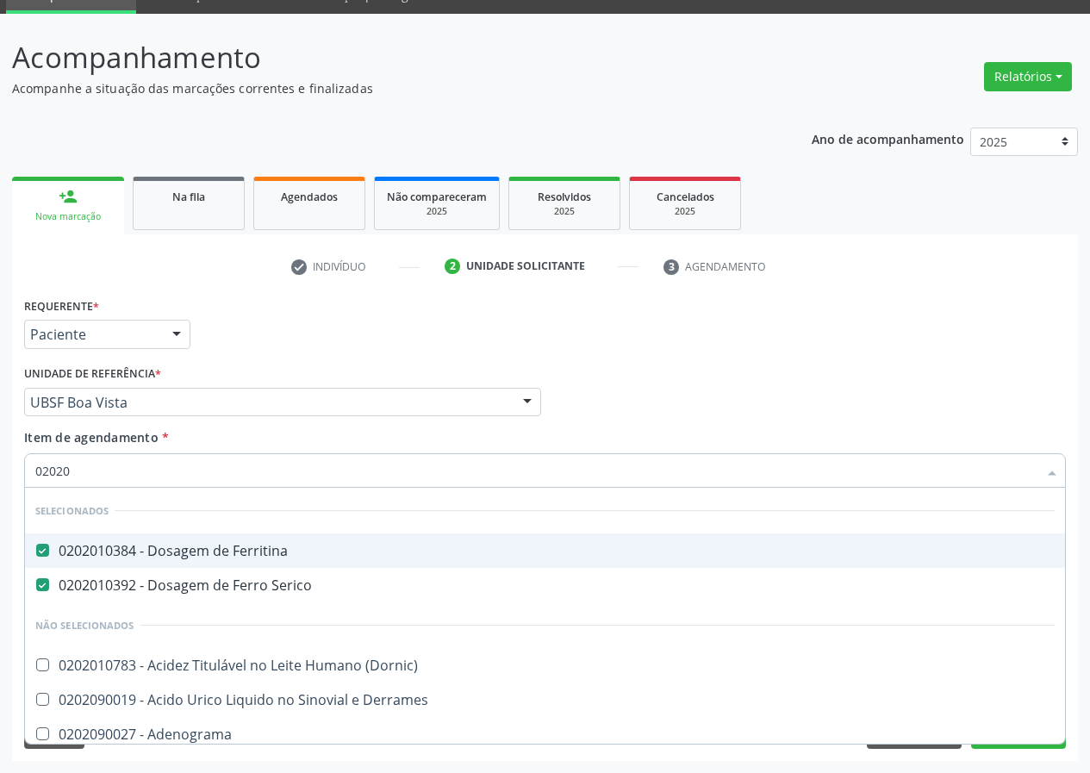
type input "020201"
checkbox Reticulocitos "false"
checkbox Herpesvirus "true"
checkbox Mandelico "true"
type input "0202010"
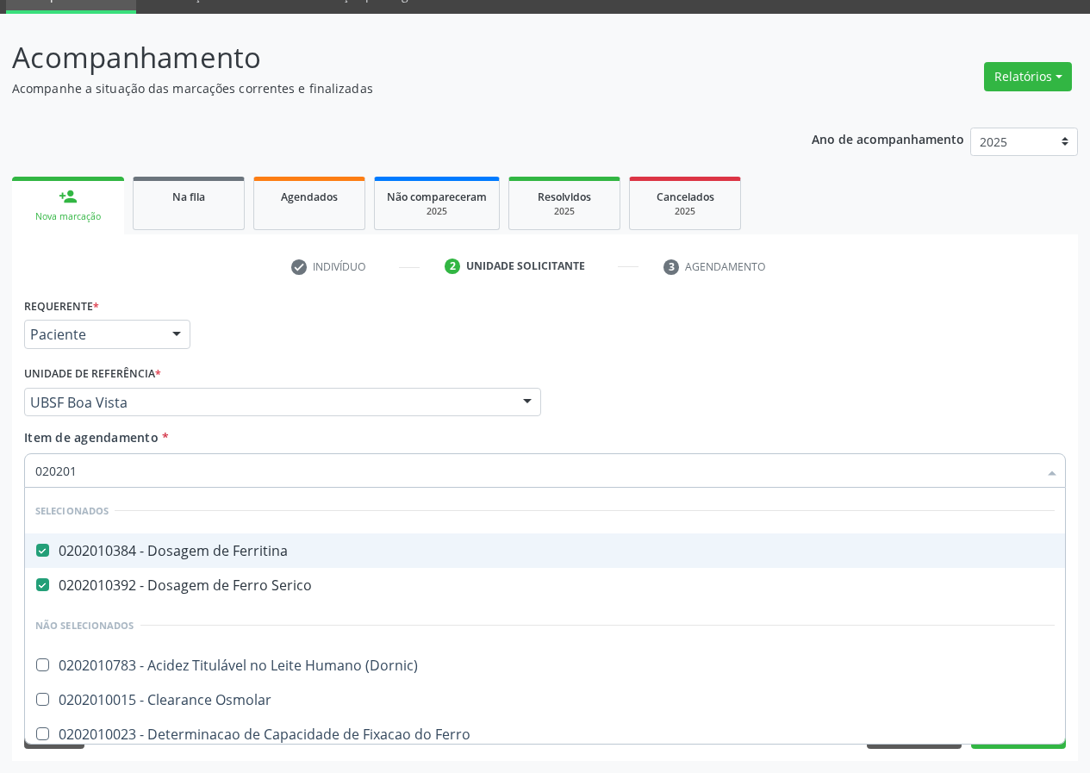
checkbox Alfa-1-Antitripsina "true"
checkbox Fracoes "false"
checkbox Totais "true"
type input "020201036"
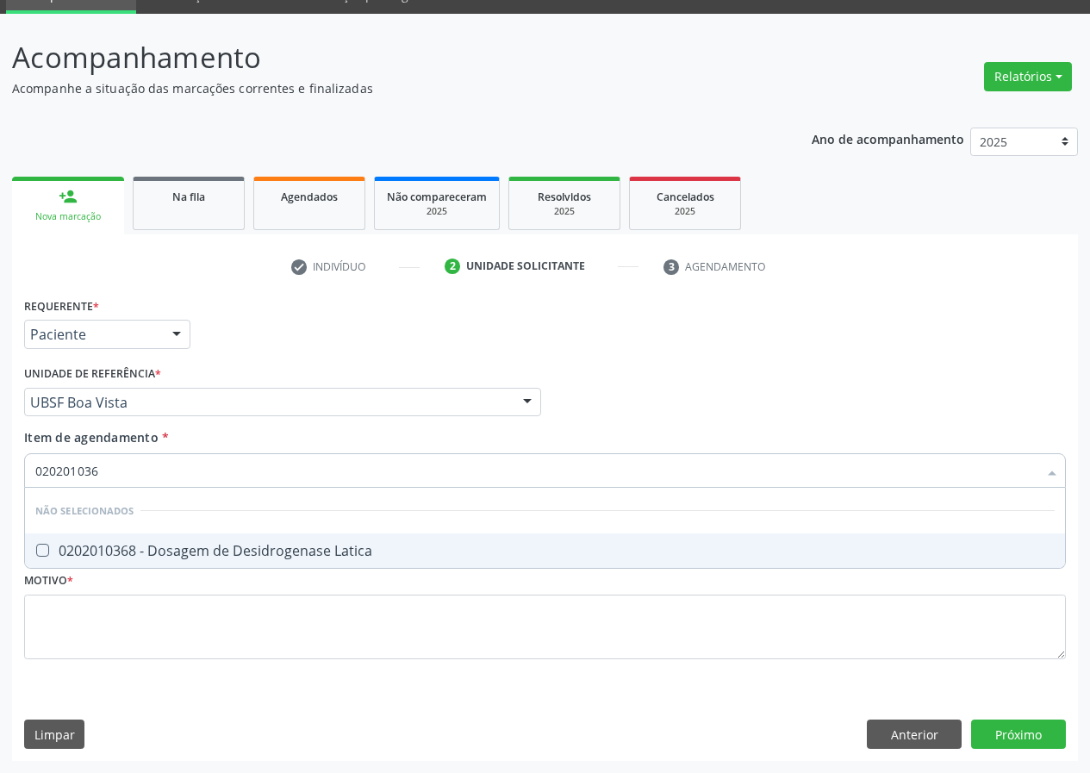
click at [236, 557] on div "0202010368 - Dosagem de Desidrogenase Latica" at bounding box center [544, 550] width 1019 height 14
checkbox Latica "true"
click at [986, 740] on div "Requerente * Paciente Médico(a) Enfermeiro(a) Paciente Nenhum resultado encontr…" at bounding box center [544, 527] width 1065 height 468
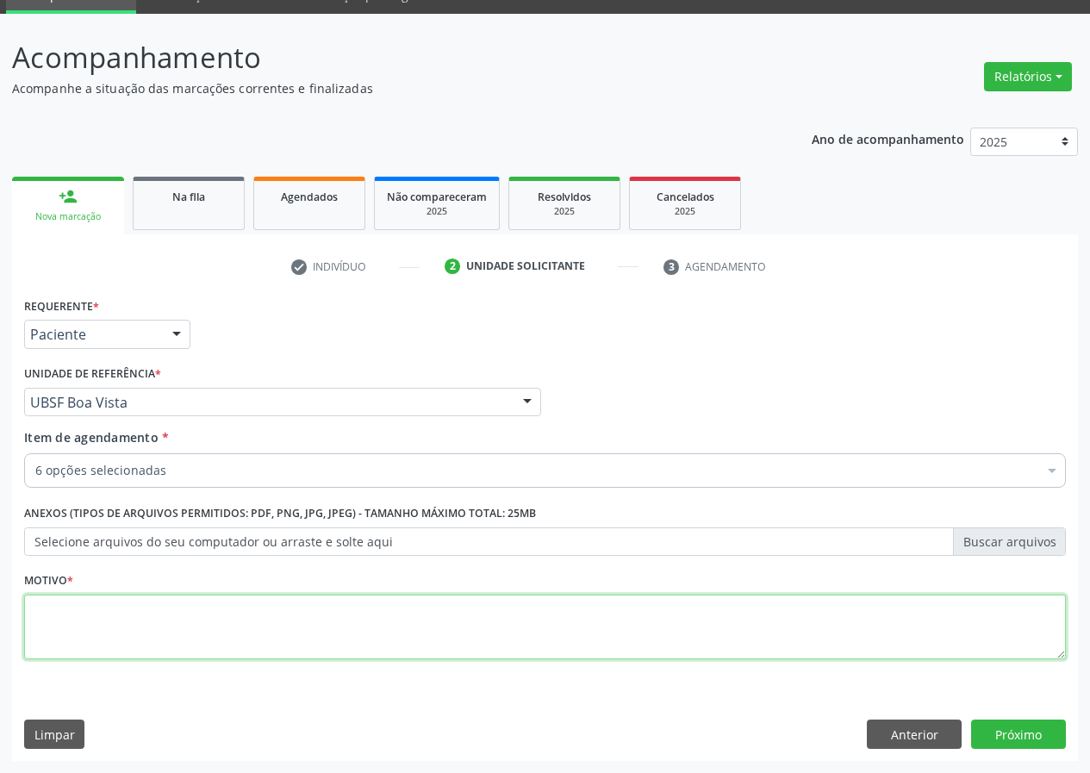
click at [401, 634] on textarea at bounding box center [544, 626] width 1041 height 65
type textarea "avaliacao"
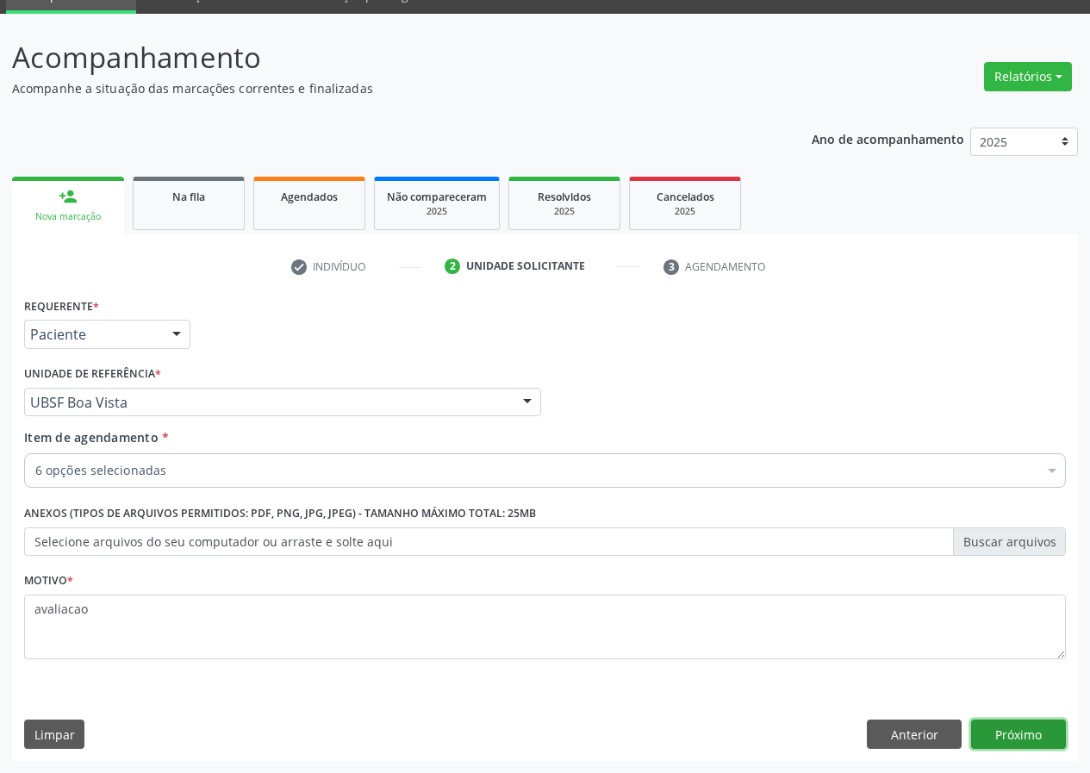
click at [1014, 744] on button "Próximo" at bounding box center [1018, 733] width 95 height 29
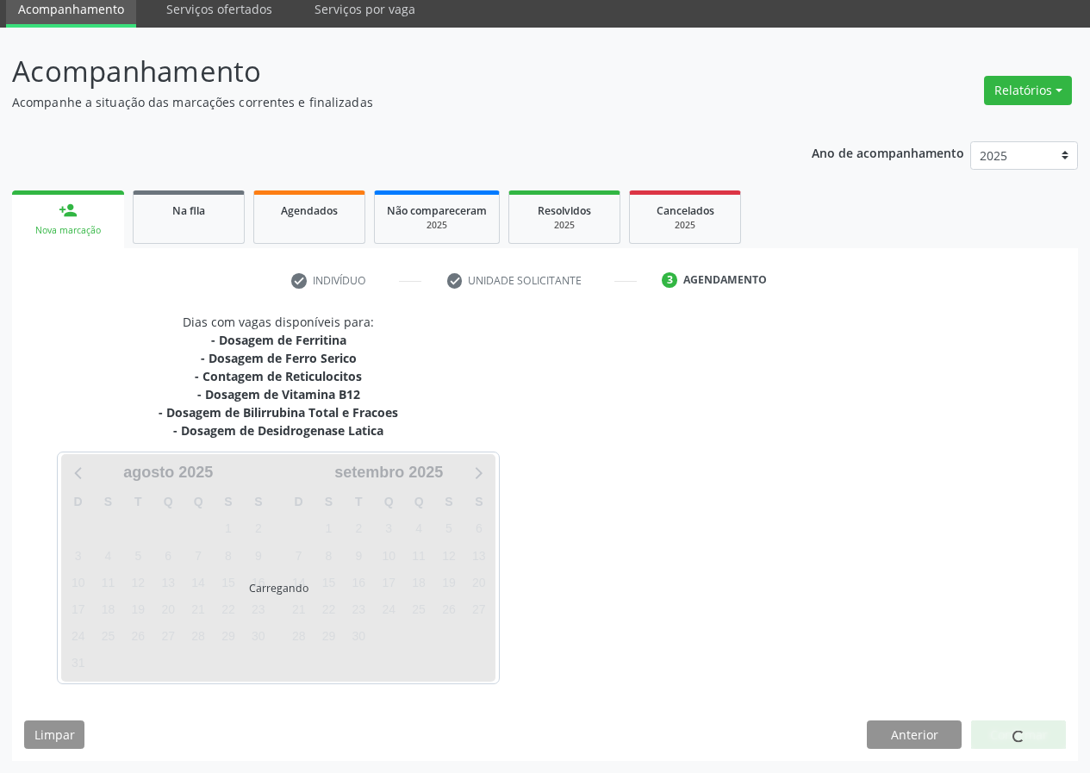
scroll to position [67, 0]
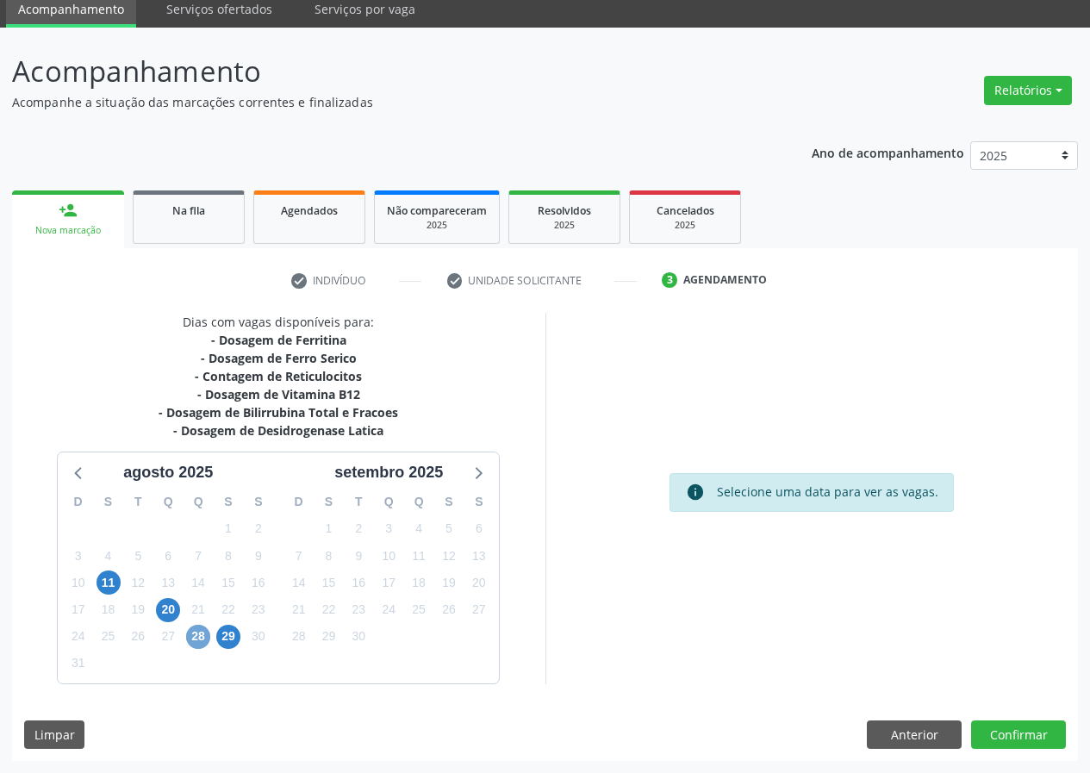
click at [202, 636] on span "28" at bounding box center [198, 636] width 24 height 24
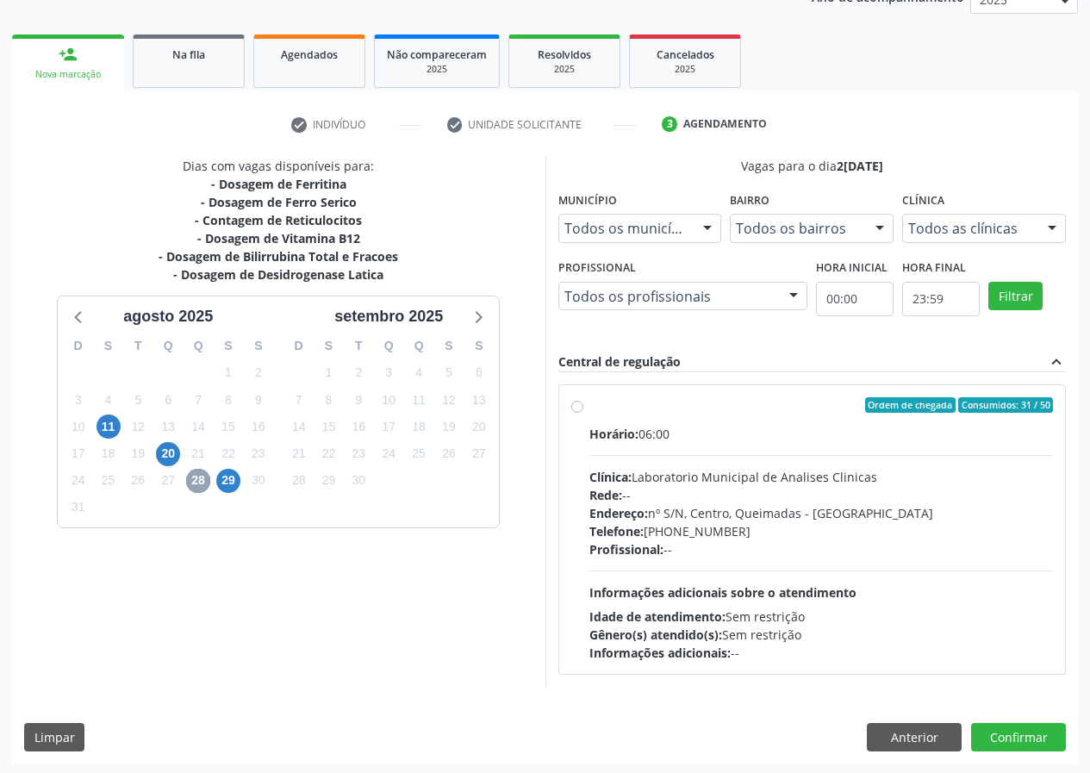
scroll to position [226, 0]
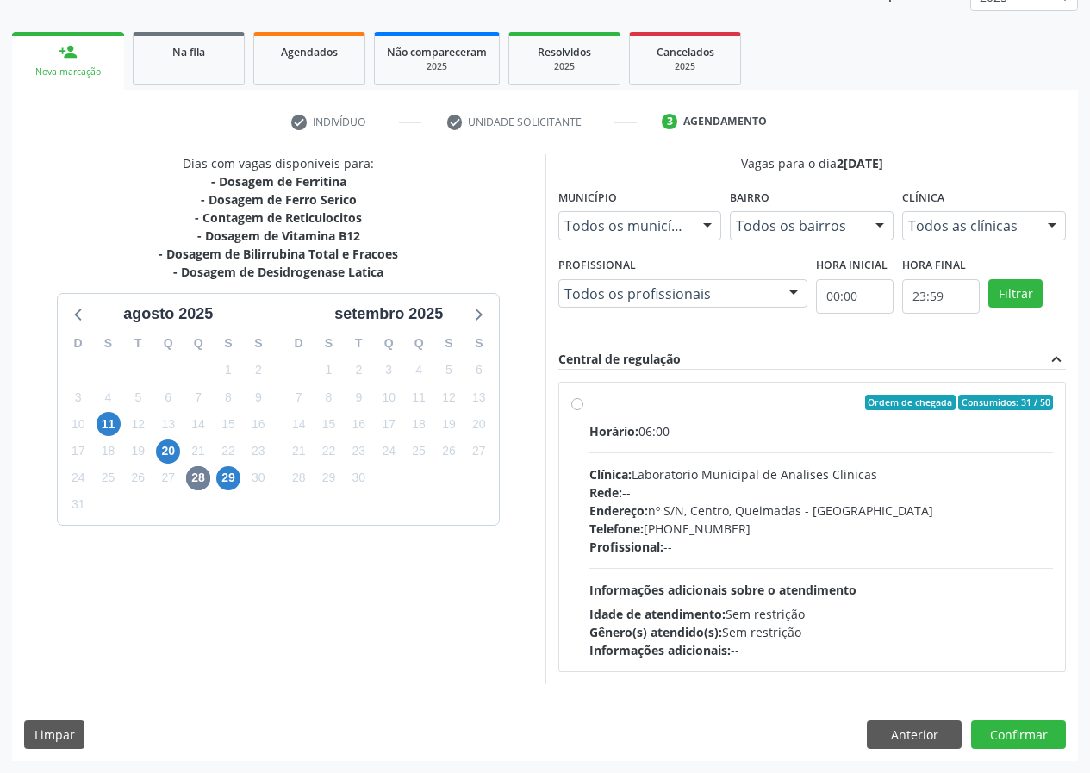
click at [649, 520] on div "Telefone: [PHONE_NUMBER]" at bounding box center [821, 528] width 464 height 18
click at [583, 410] on input "Ordem de chegada Consumidos: 31 / 50 Horário: 06:00 Clínica: Laboratorio Munici…" at bounding box center [577, 402] width 12 height 16
radio input "true"
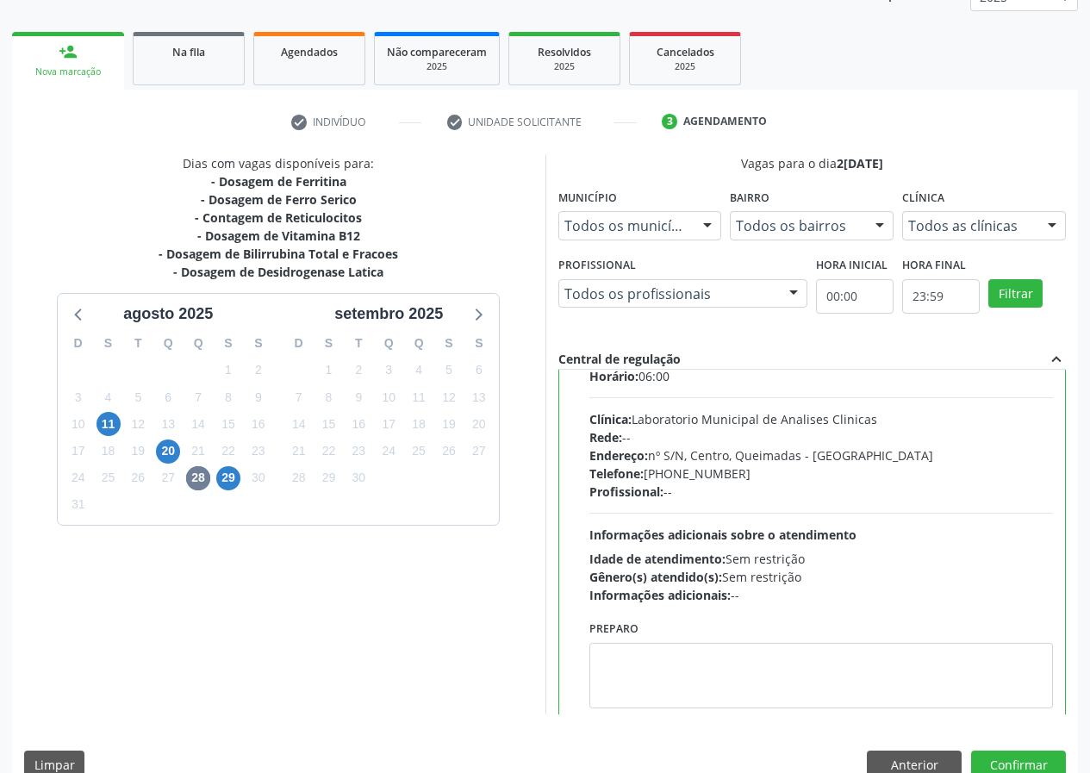
scroll to position [85, 0]
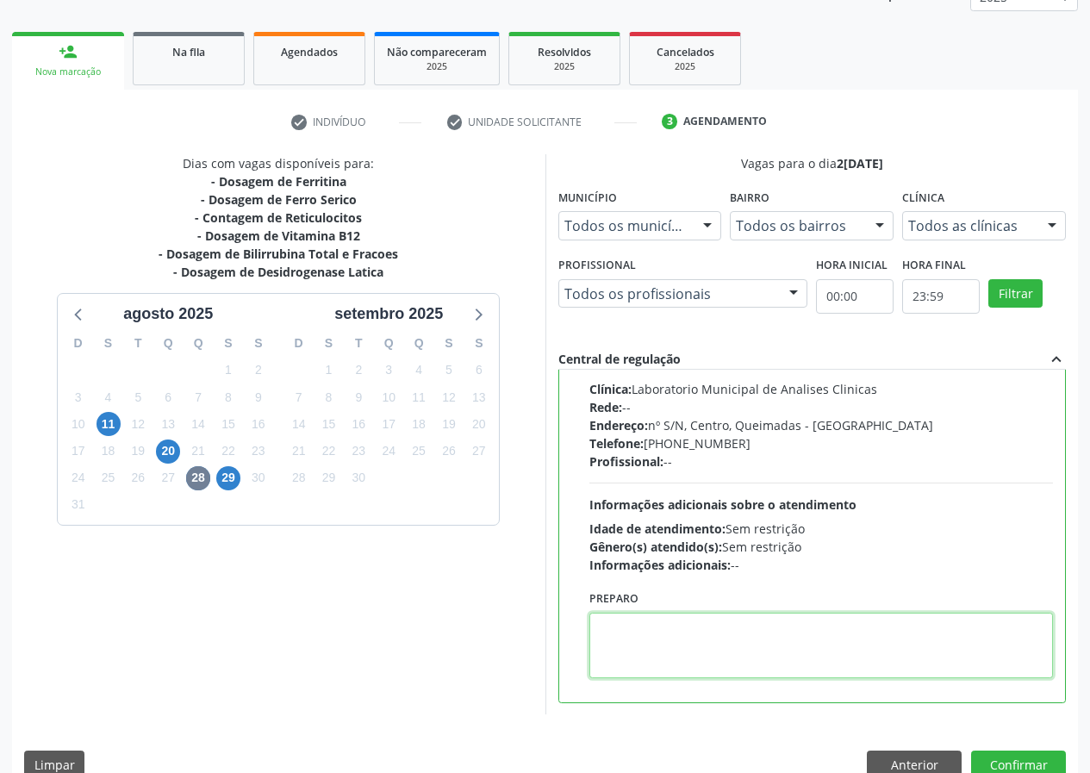
click at [658, 617] on textarea at bounding box center [821, 644] width 464 height 65
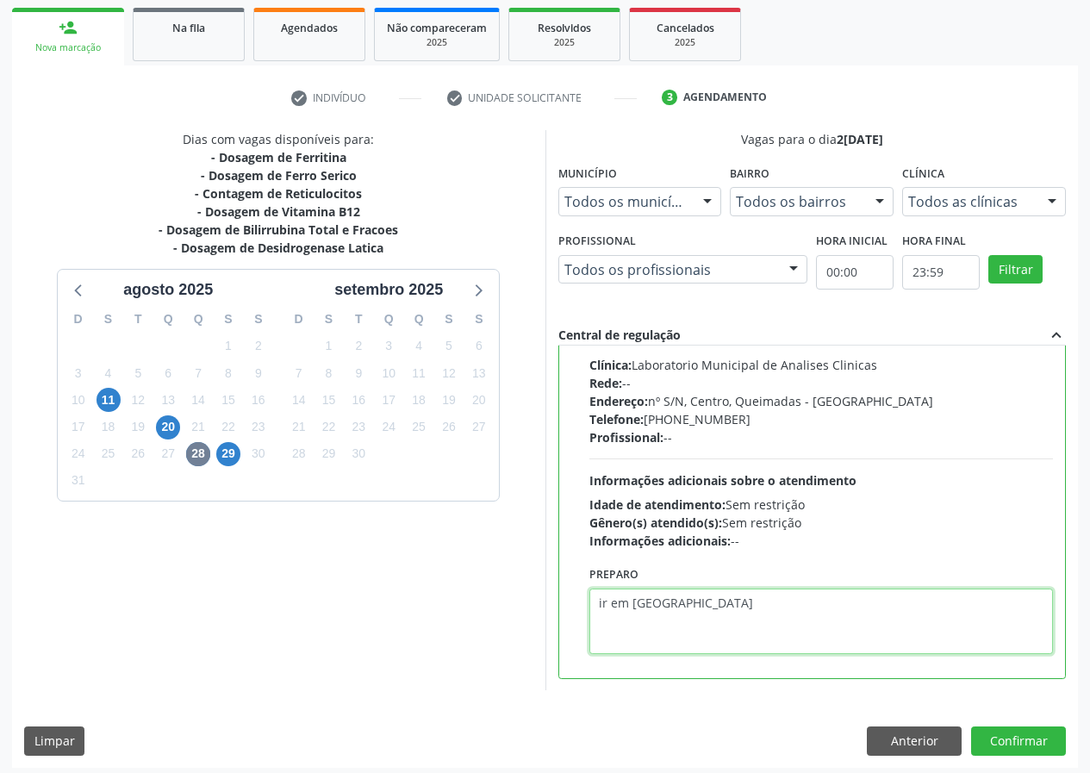
scroll to position [257, 0]
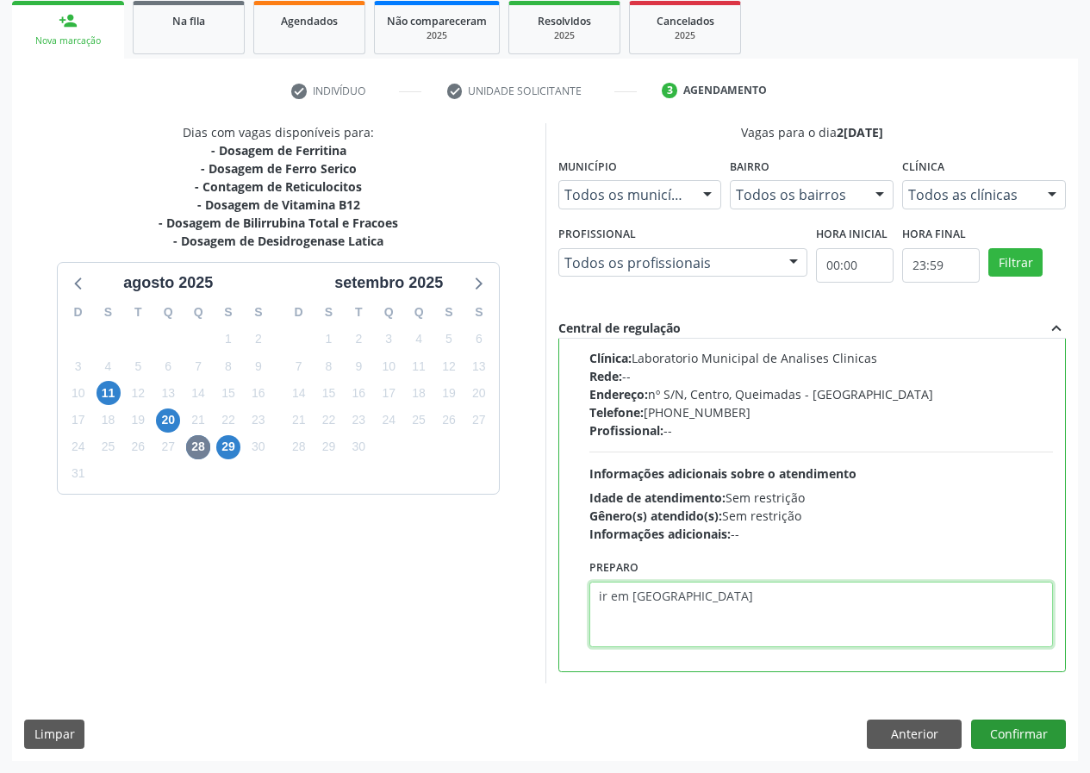
type textarea "ir em [GEOGRAPHIC_DATA]"
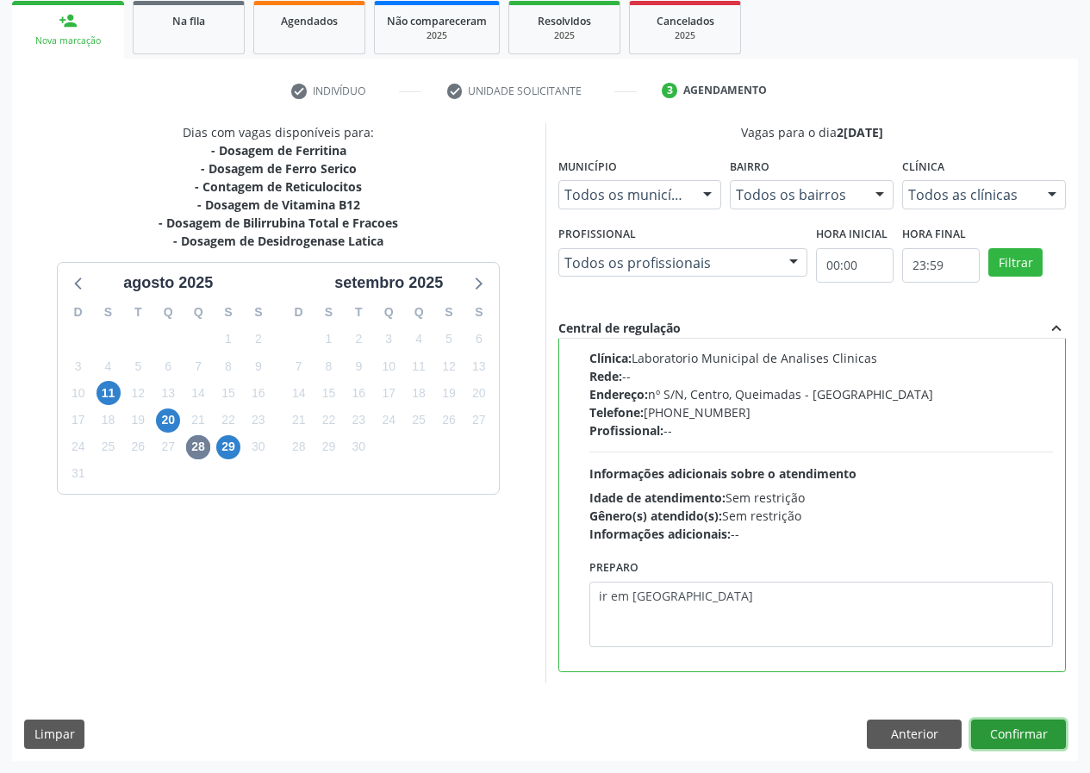
click at [997, 735] on button "Confirmar" at bounding box center [1018, 733] width 95 height 29
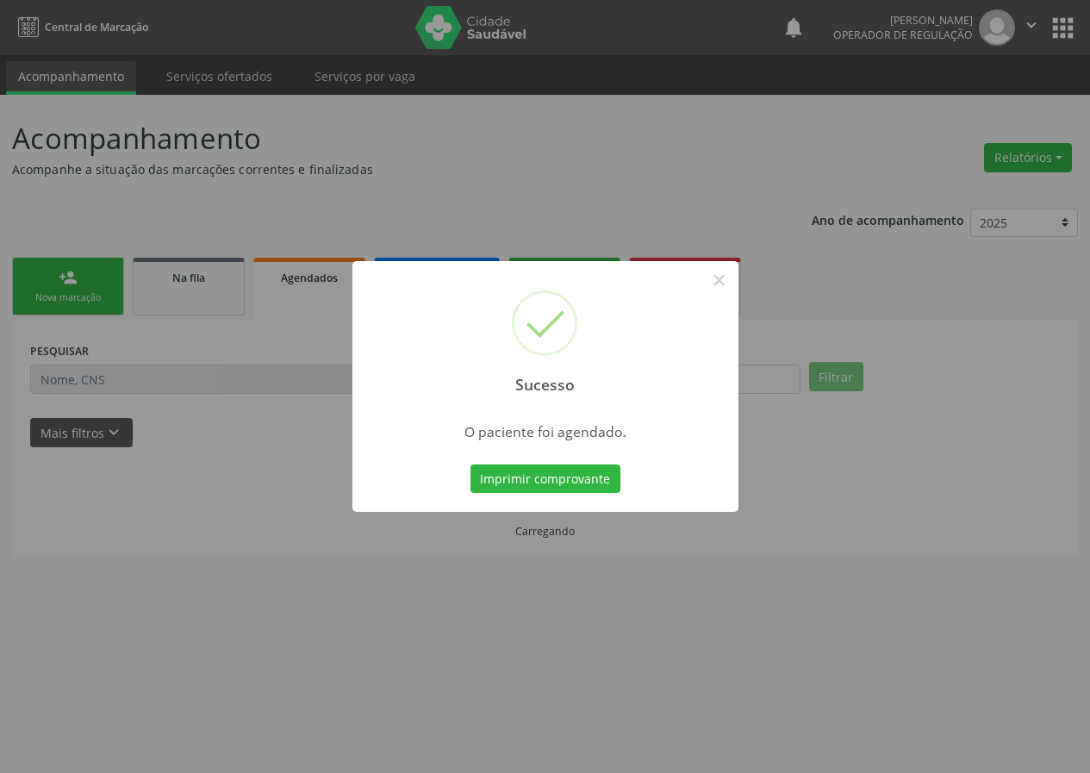
scroll to position [0, 0]
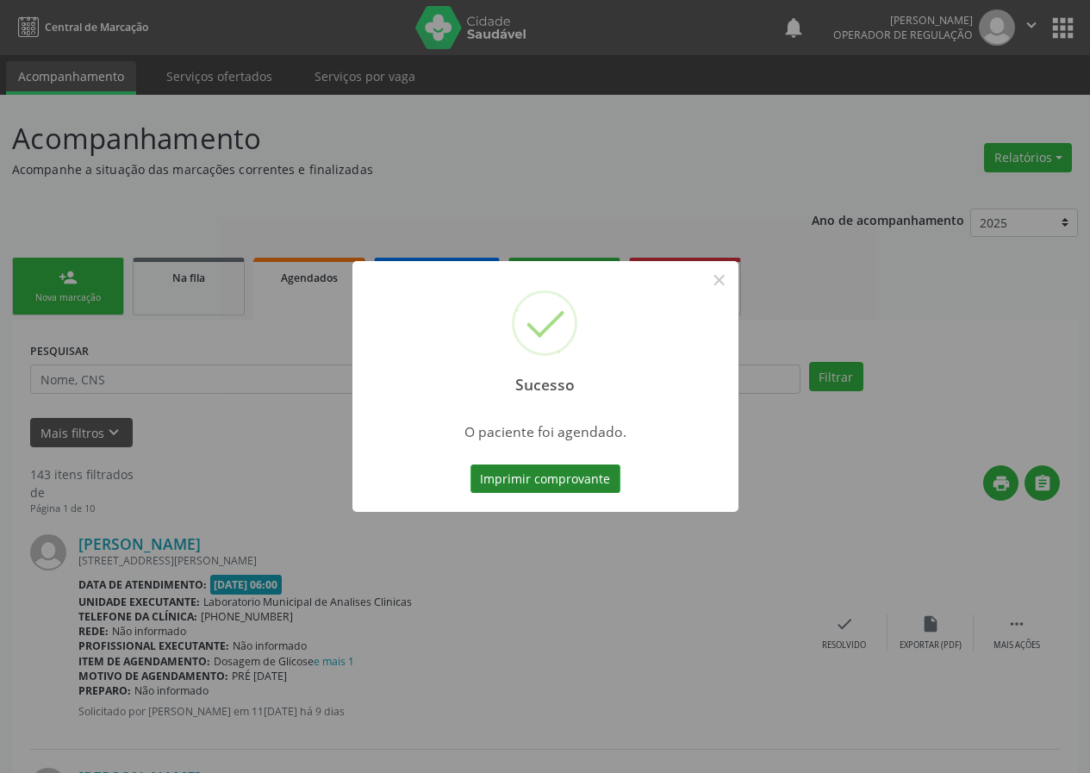
click at [589, 489] on button "Imprimir comprovante" at bounding box center [545, 478] width 150 height 29
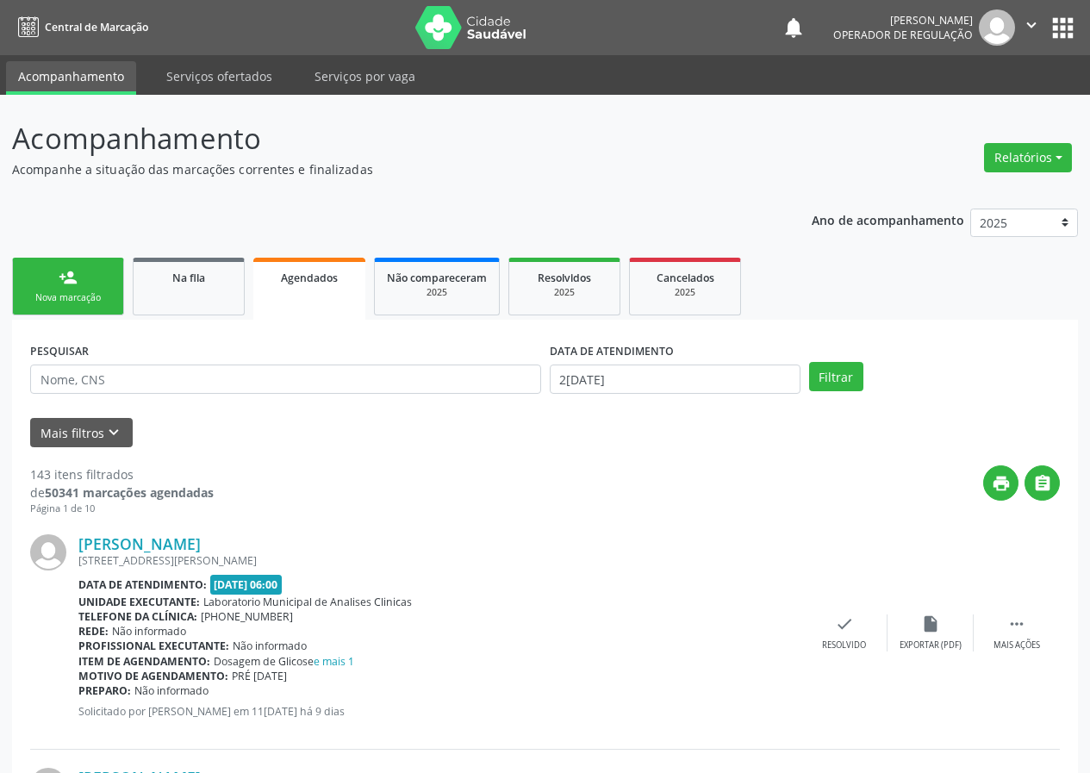
click at [90, 276] on link "person_add Nova marcação" at bounding box center [68, 287] width 112 height 58
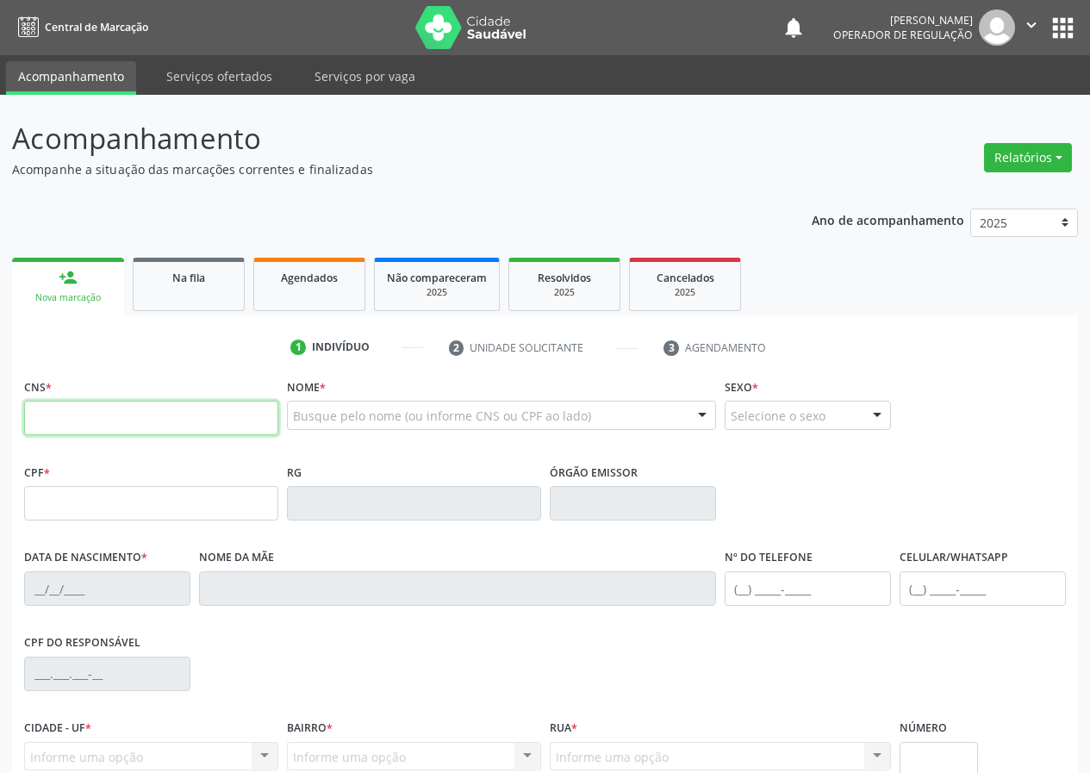
click at [81, 403] on input "text" at bounding box center [151, 418] width 254 height 34
